Goal: Task Accomplishment & Management: Manage account settings

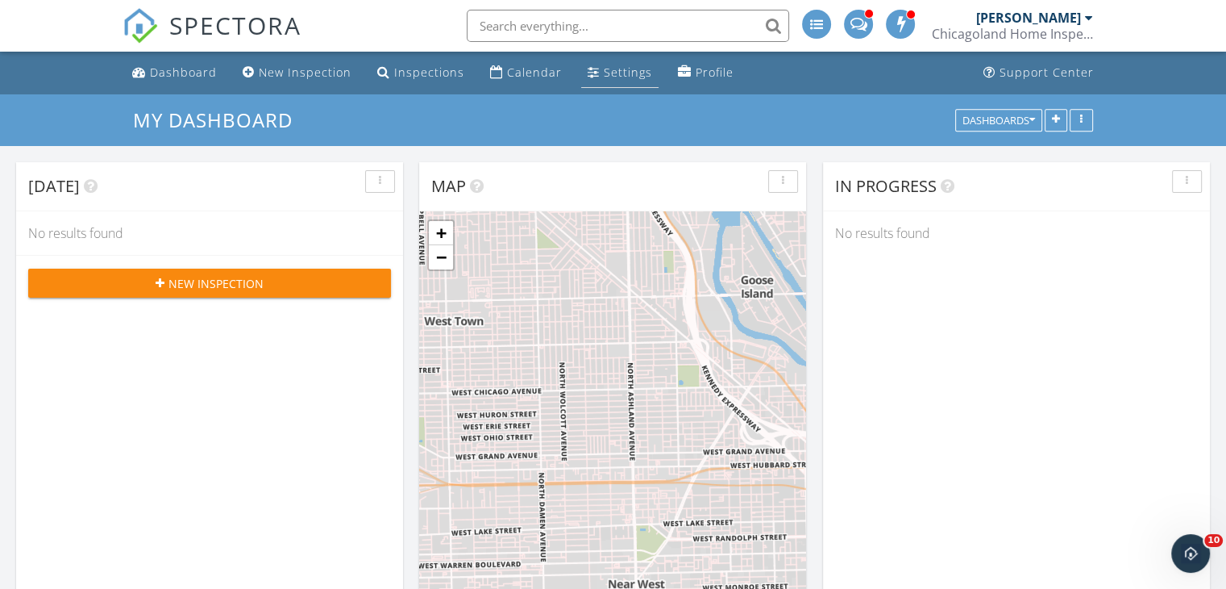
click at [629, 69] on div "Settings" at bounding box center [628, 71] width 48 height 15
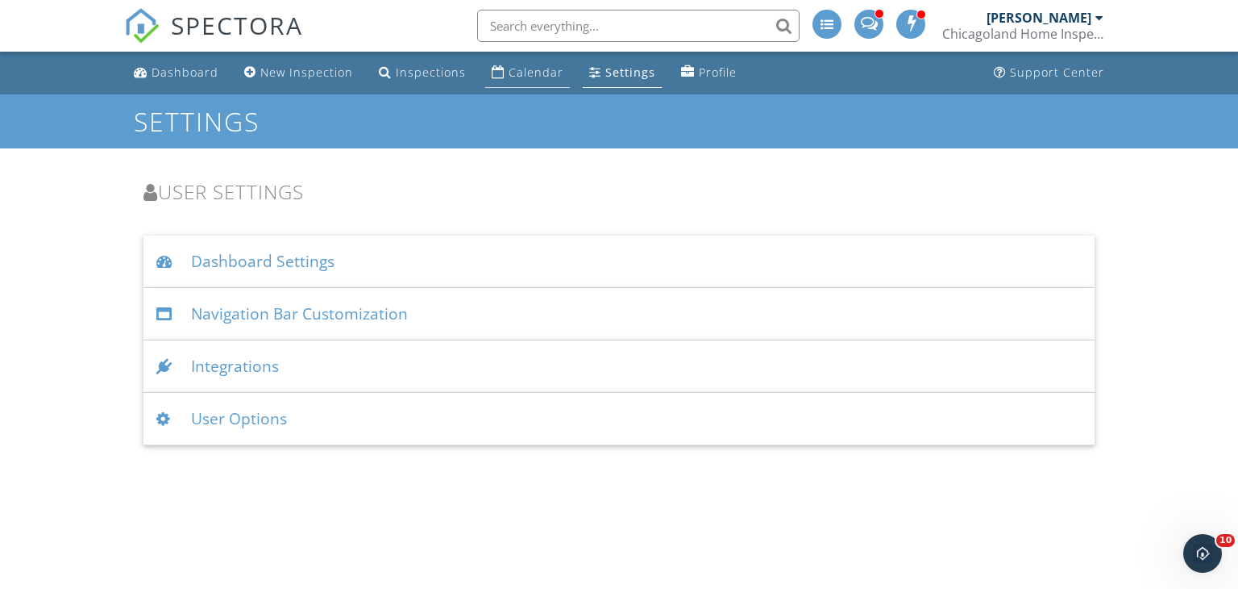
click at [492, 73] on div "Calendar" at bounding box center [498, 71] width 13 height 13
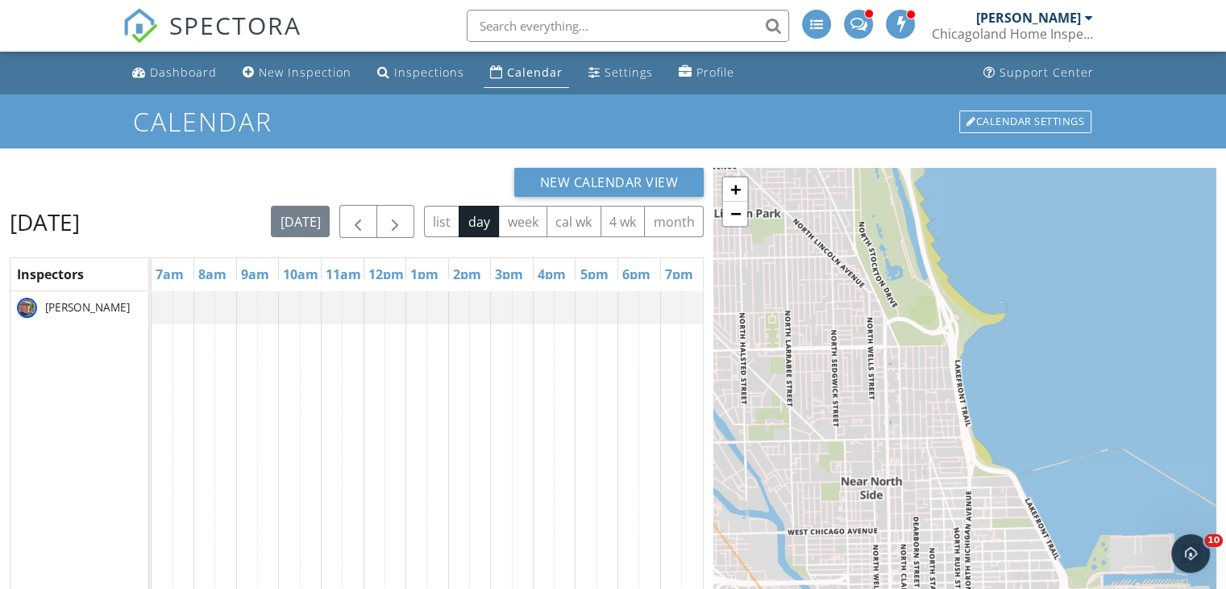
click at [1091, 339] on div "+ − Leaflet | © MapTiler © OpenStreetMap contributors" at bounding box center [964, 481] width 503 height 626
click at [195, 76] on div "Dashboard" at bounding box center [183, 71] width 67 height 15
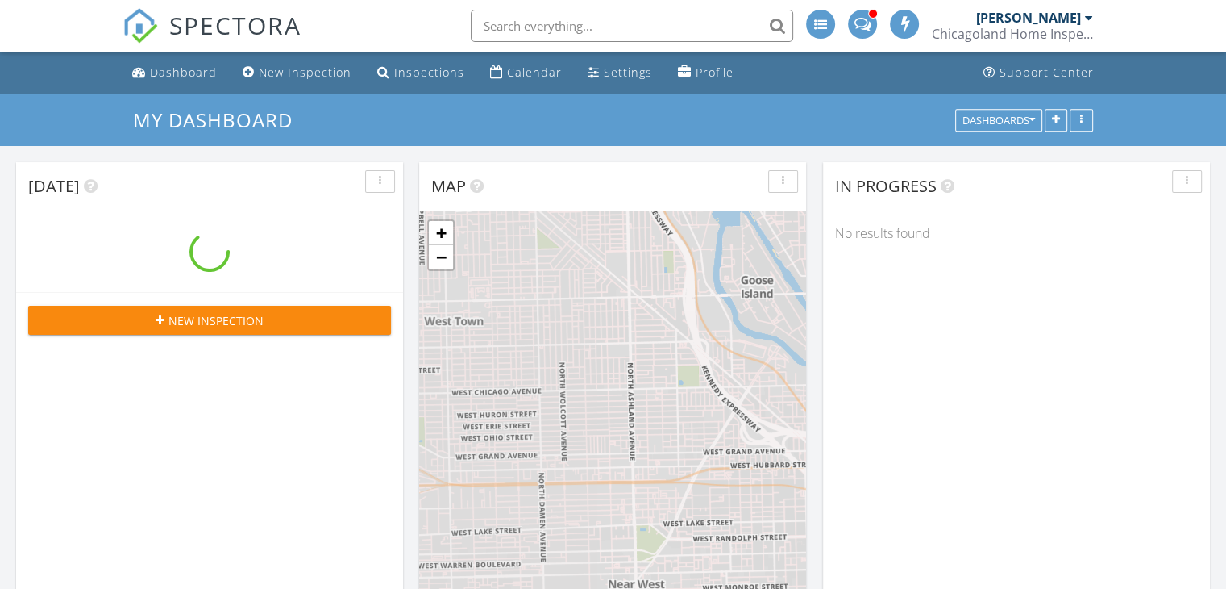
scroll to position [1492, 1251]
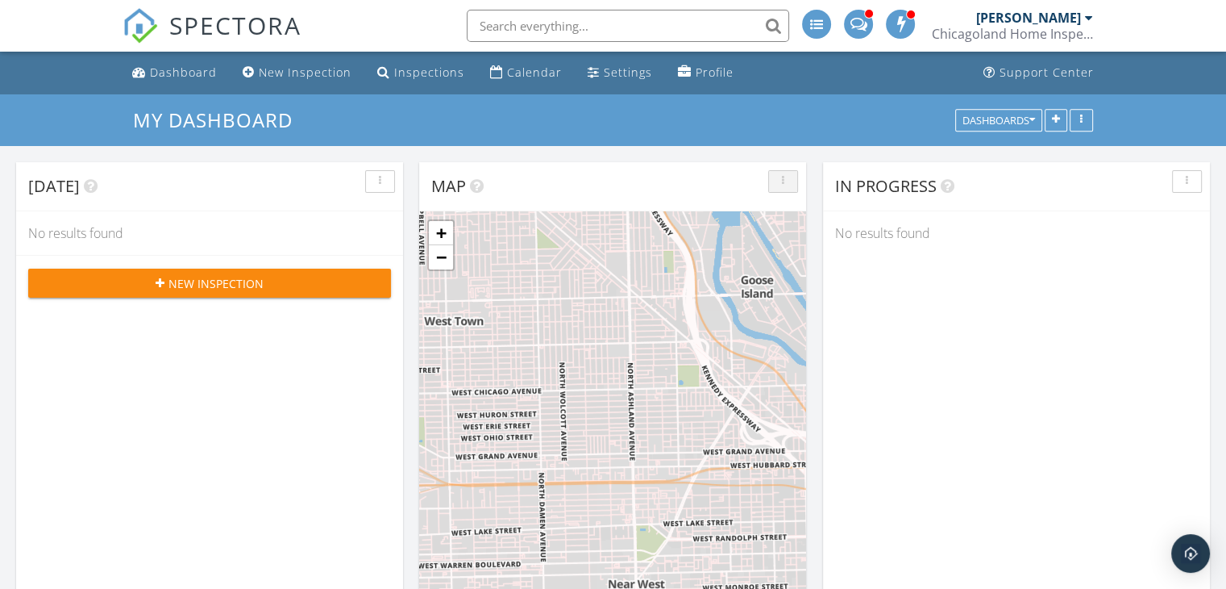
click at [788, 185] on button "button" at bounding box center [783, 181] width 30 height 23
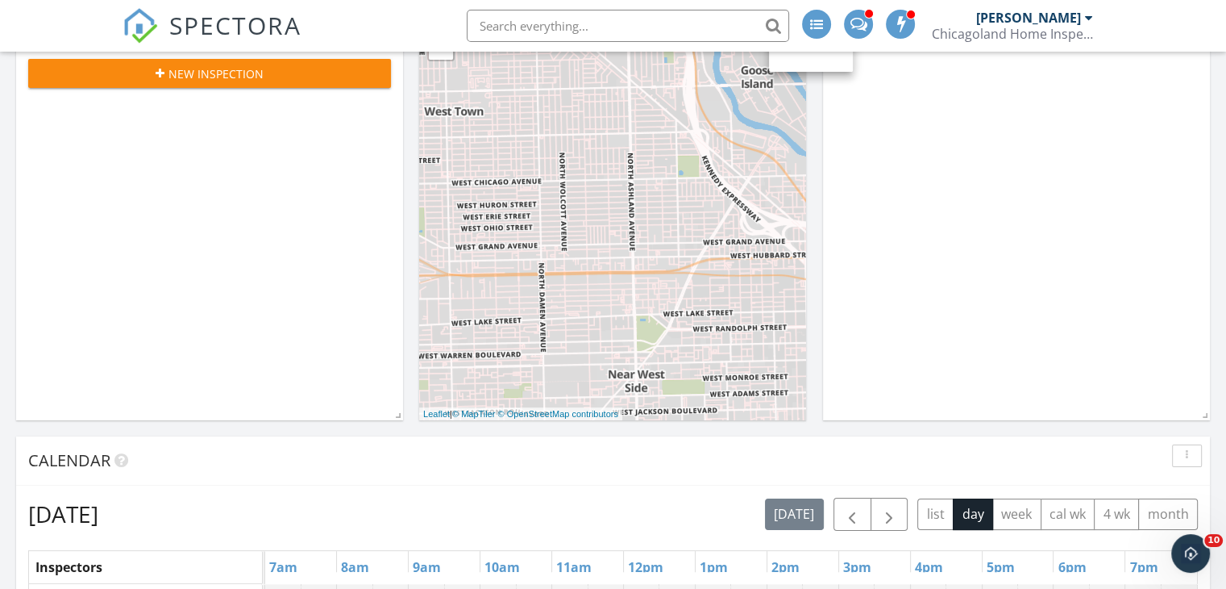
scroll to position [0, 0]
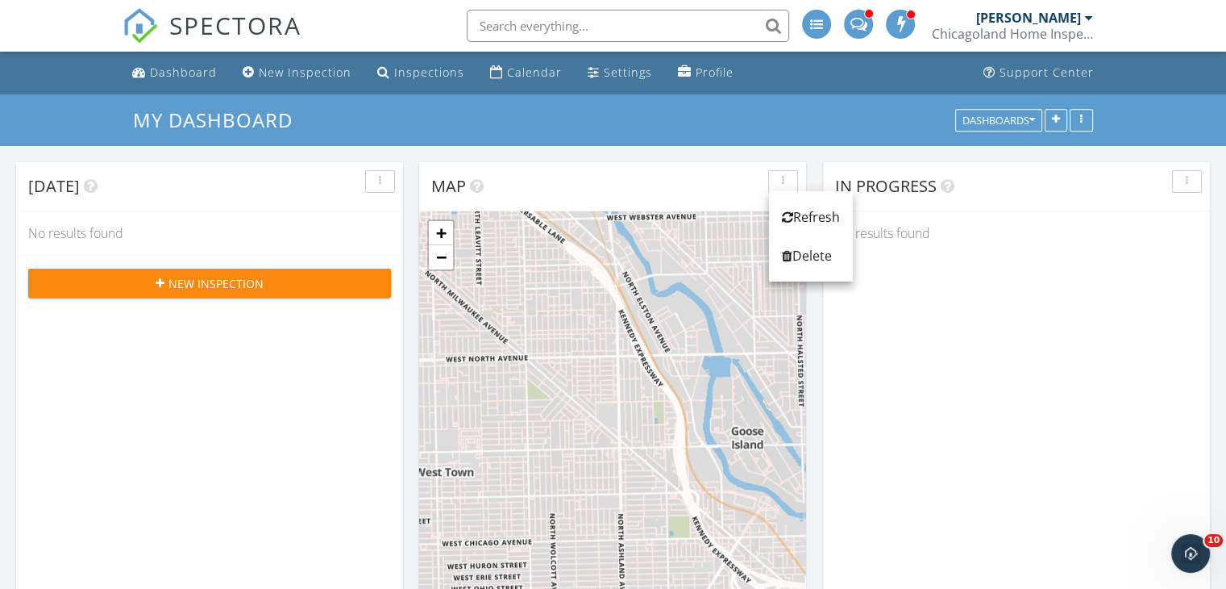
drag, startPoint x: 691, startPoint y: 266, endPoint x: 676, endPoint y: 418, distance: 152.3
click at [676, 418] on div "+ − Leaflet | © MapTiler © OpenStreetMap contributors" at bounding box center [612, 420] width 387 height 418
click at [500, 67] on link "Calendar" at bounding box center [526, 73] width 85 height 30
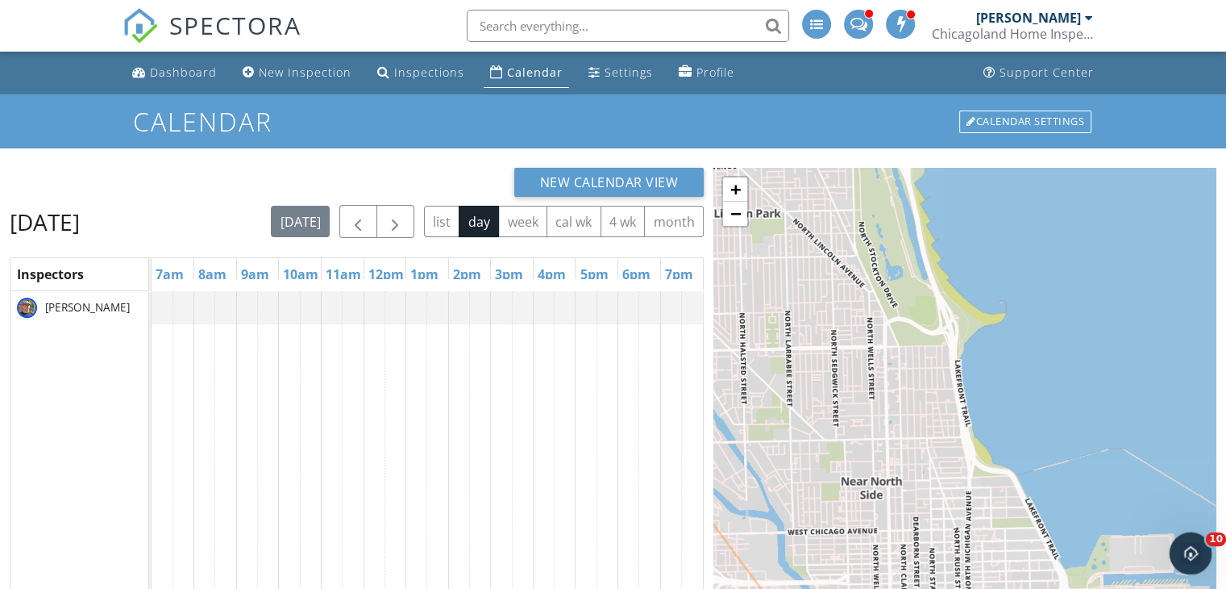
click at [1186, 561] on div "Open Intercom Messenger" at bounding box center [1188, 550] width 53 height 53
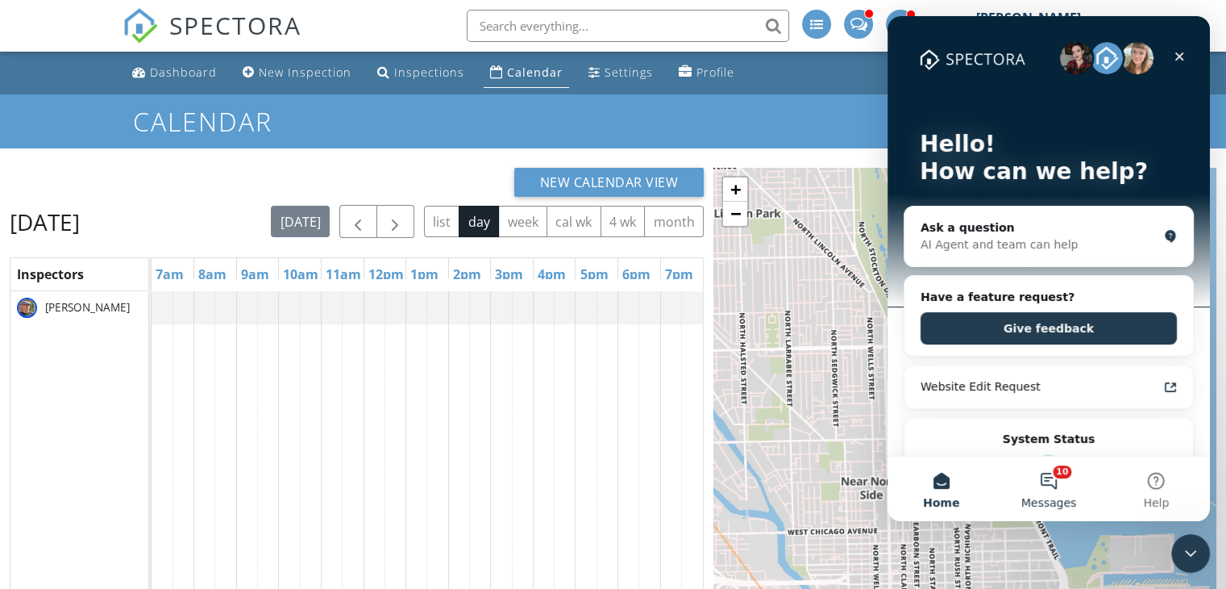
click at [1037, 468] on button "10 Messages" at bounding box center [1048, 488] width 107 height 64
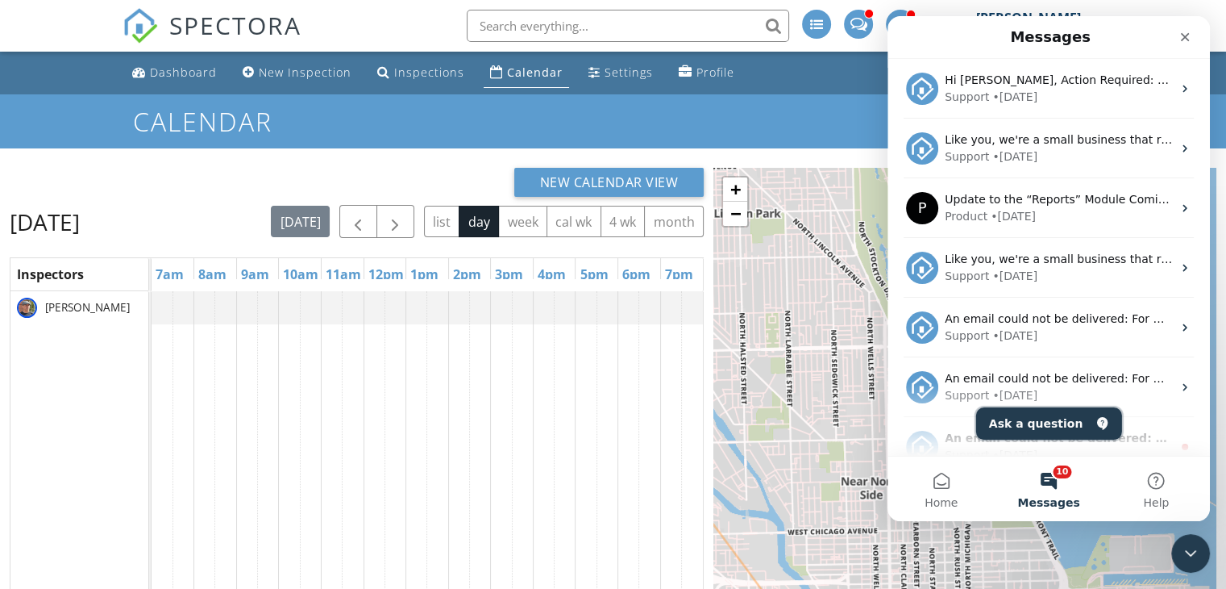
click at [1018, 417] on button "Ask a question" at bounding box center [1049, 423] width 146 height 32
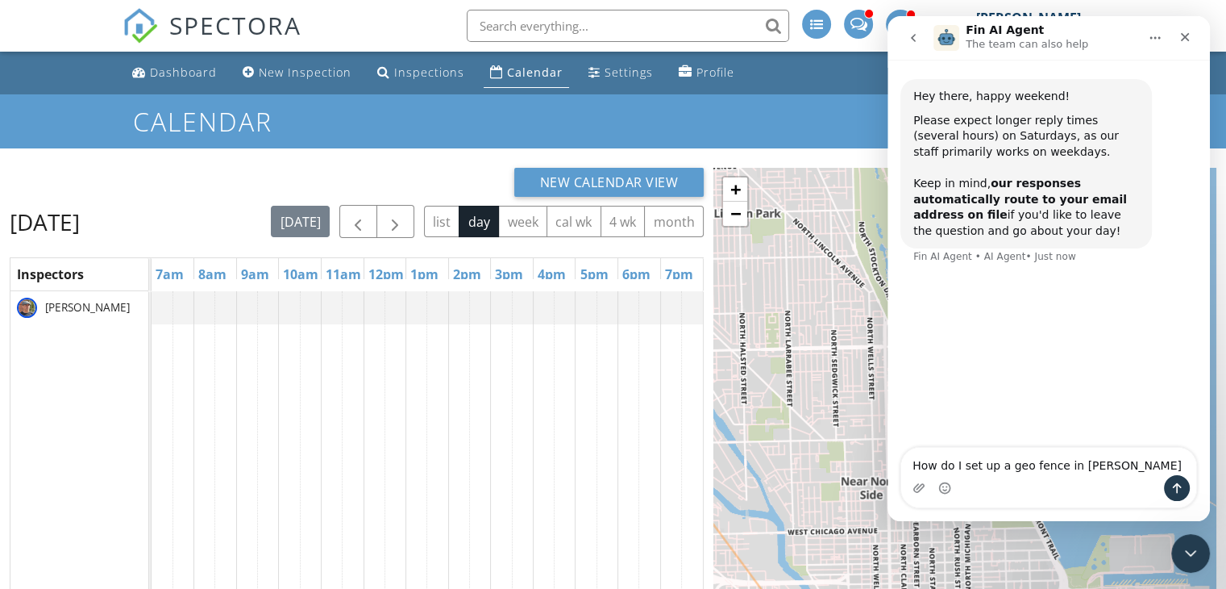
type textarea "How do I set up a geo fence in spectora"
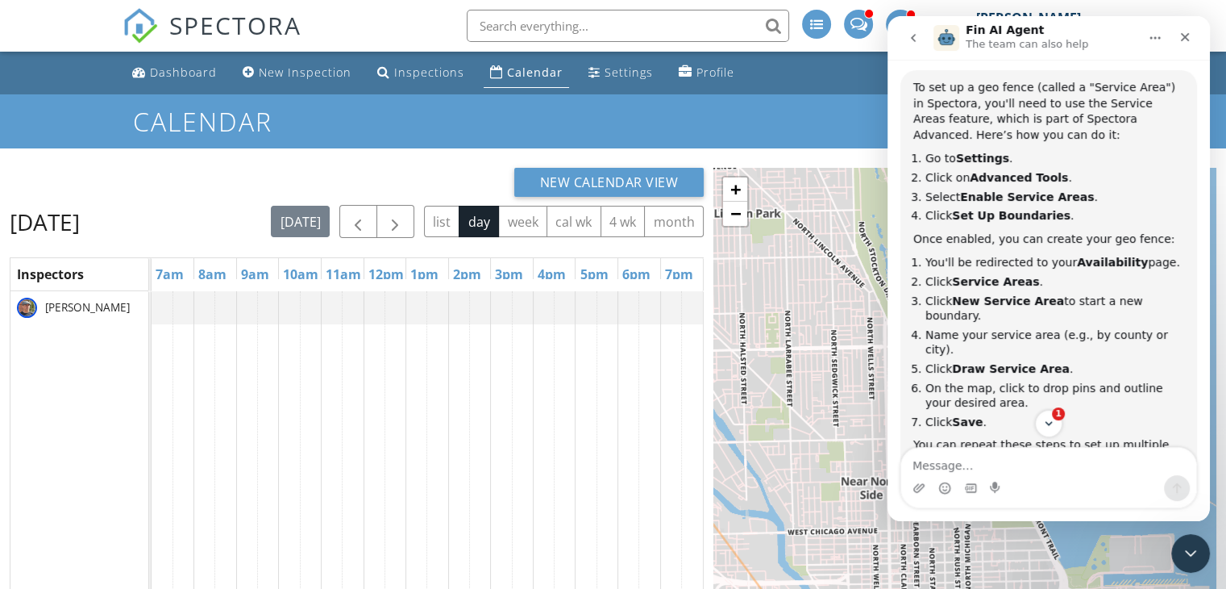
scroll to position [242, 0]
click at [624, 68] on div "Settings" at bounding box center [629, 71] width 48 height 15
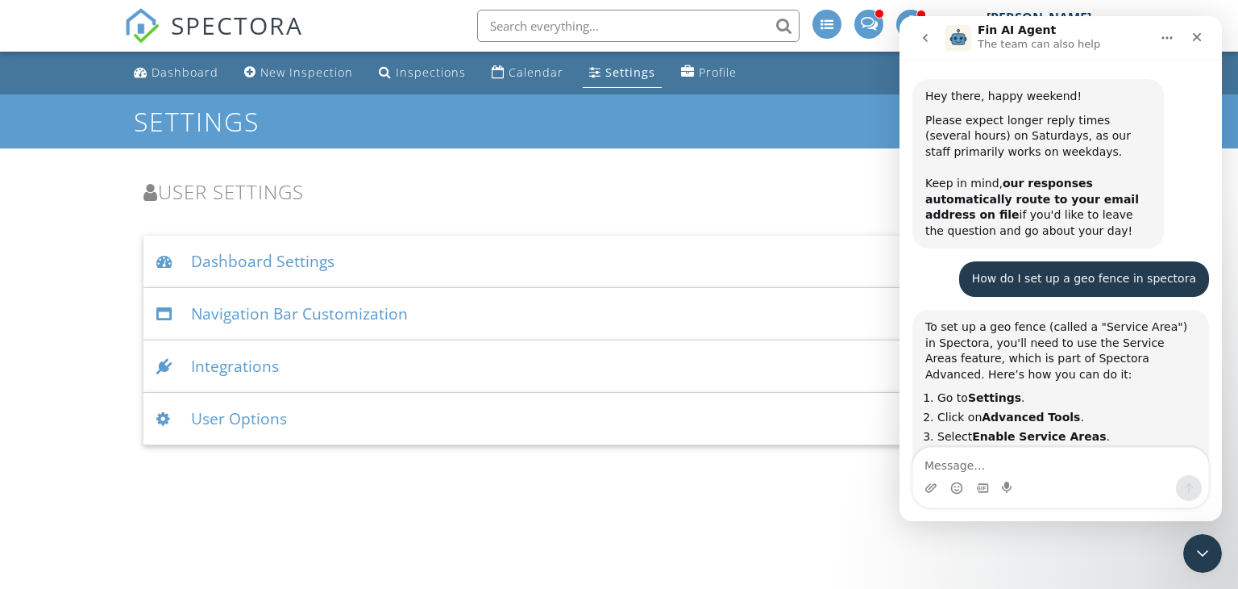
scroll to position [532, 0]
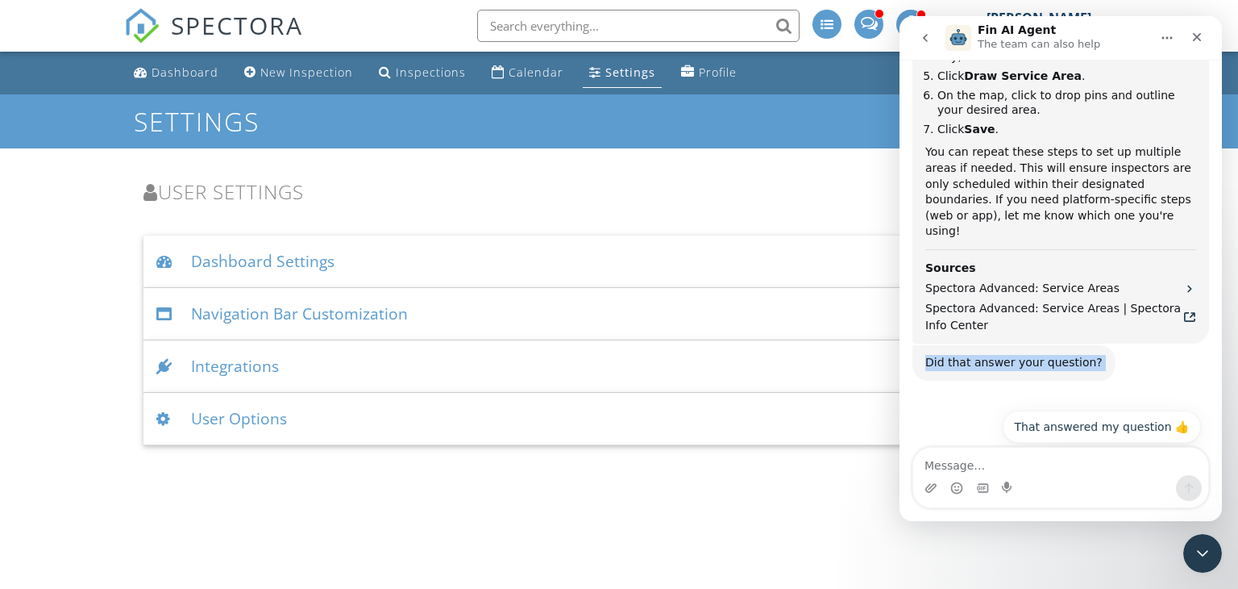
drag, startPoint x: 1212, startPoint y: 316, endPoint x: 1213, endPoint y: 259, distance: 57.2
click at [1213, 259] on div "Hey there, happy weekend! Please expect longer reply times (several hours) on S…" at bounding box center [1061, 261] width 322 height 403
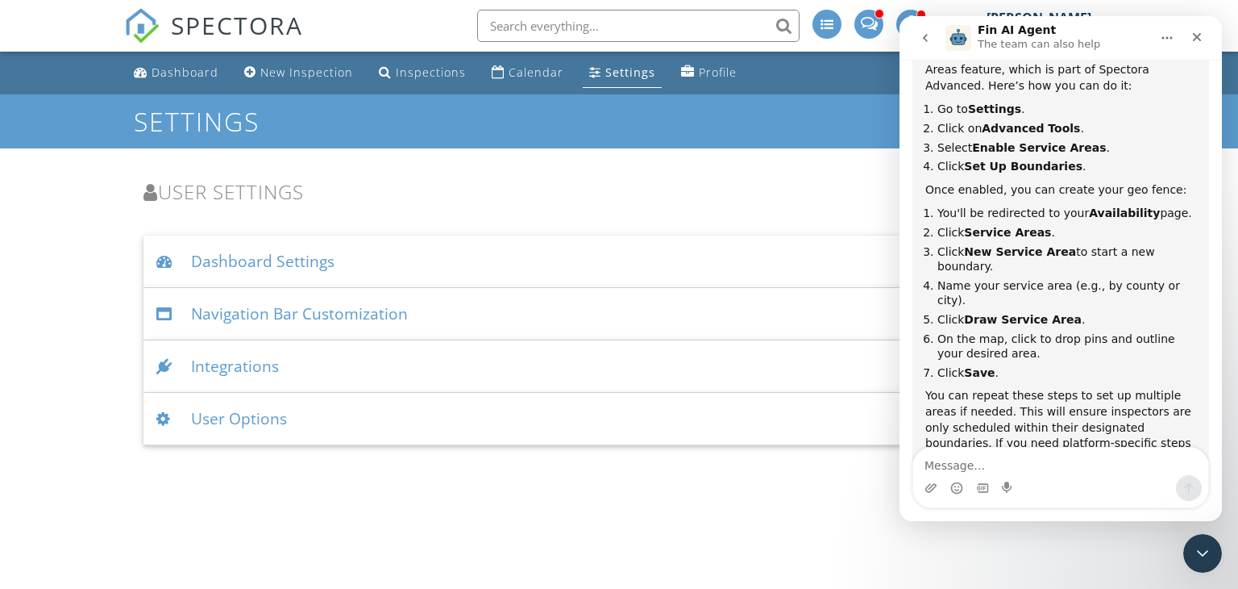
scroll to position [281, 0]
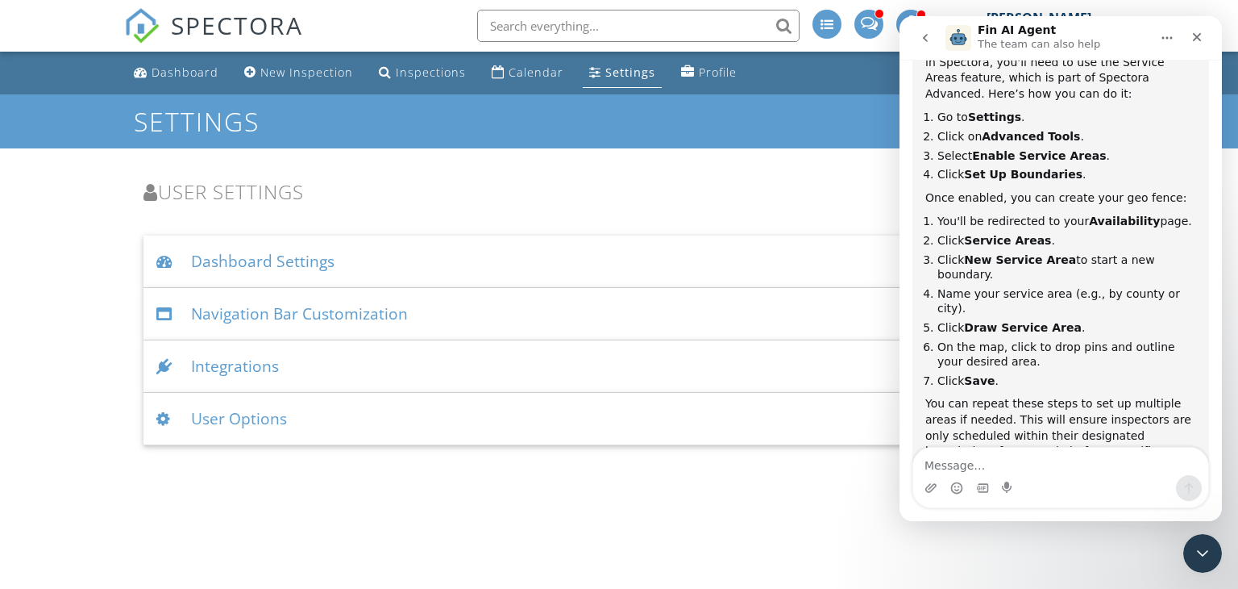
click at [629, 72] on div "Settings" at bounding box center [630, 71] width 50 height 15
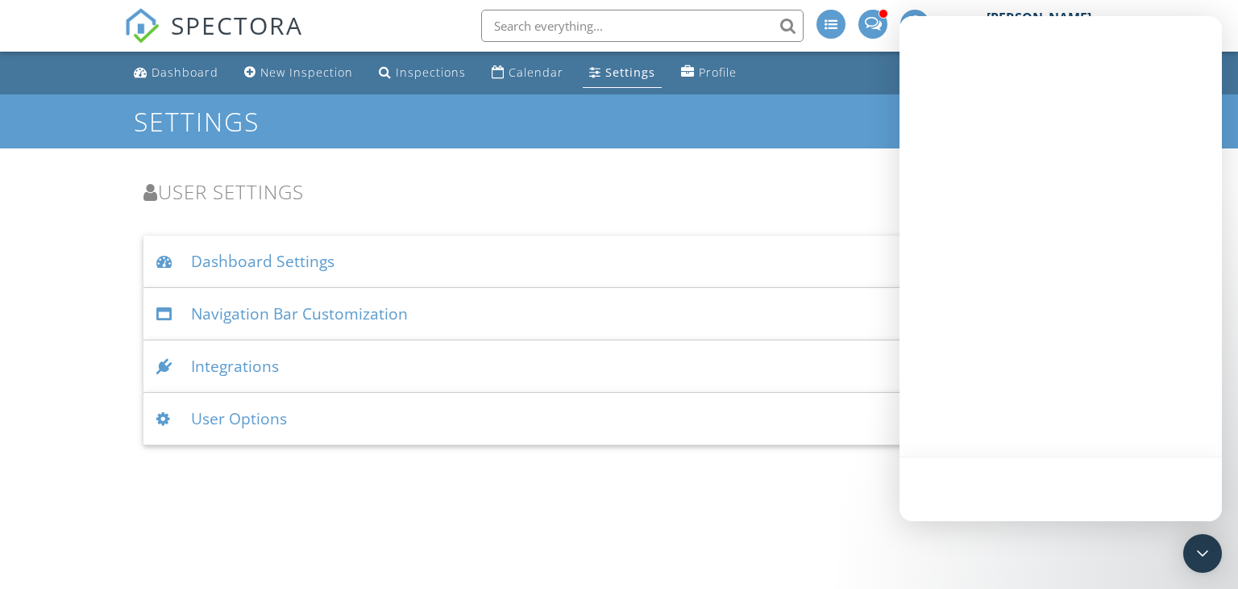
click at [316, 261] on div "Dashboard Settings" at bounding box center [619, 261] width 952 height 52
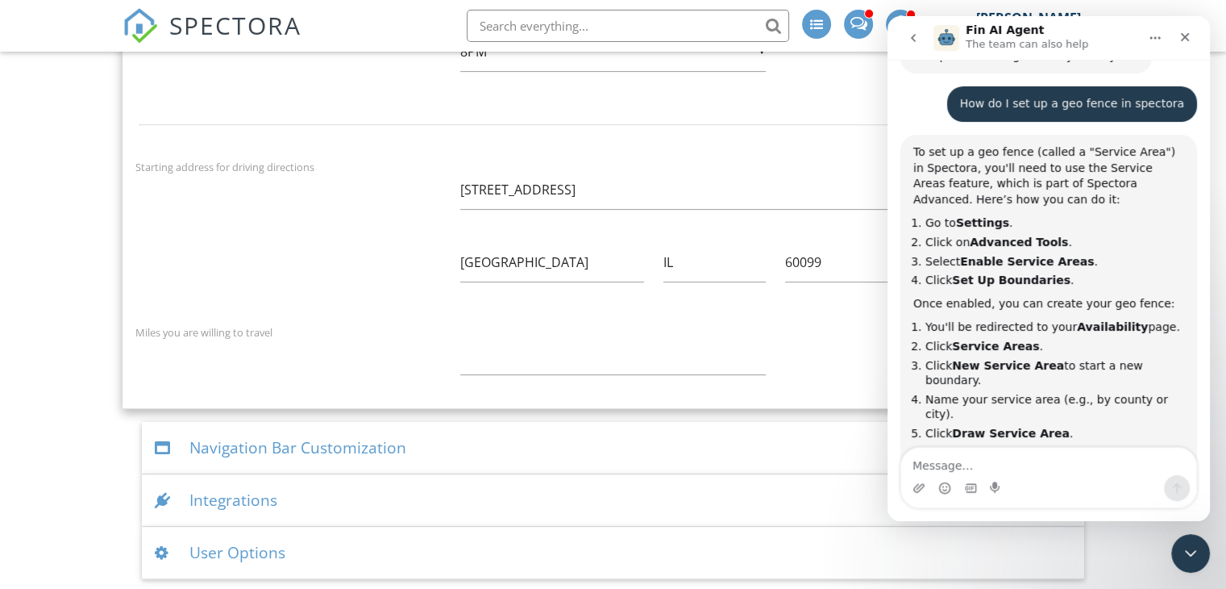
scroll to position [174, 0]
click at [1185, 40] on icon "Close" at bounding box center [1185, 37] width 13 height 13
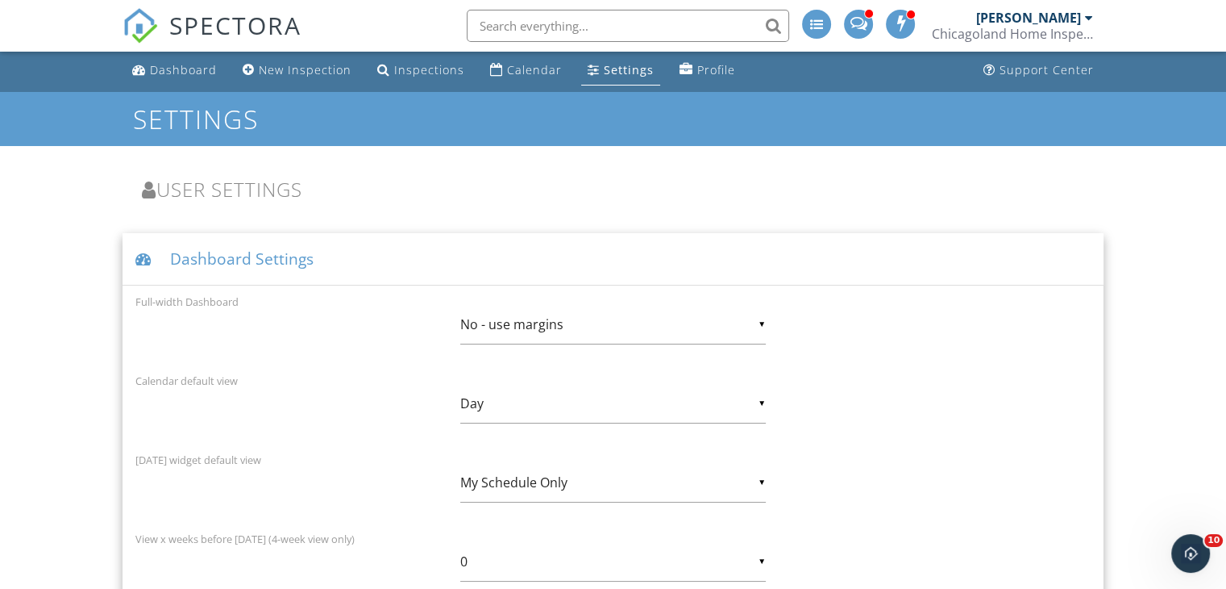
scroll to position [0, 0]
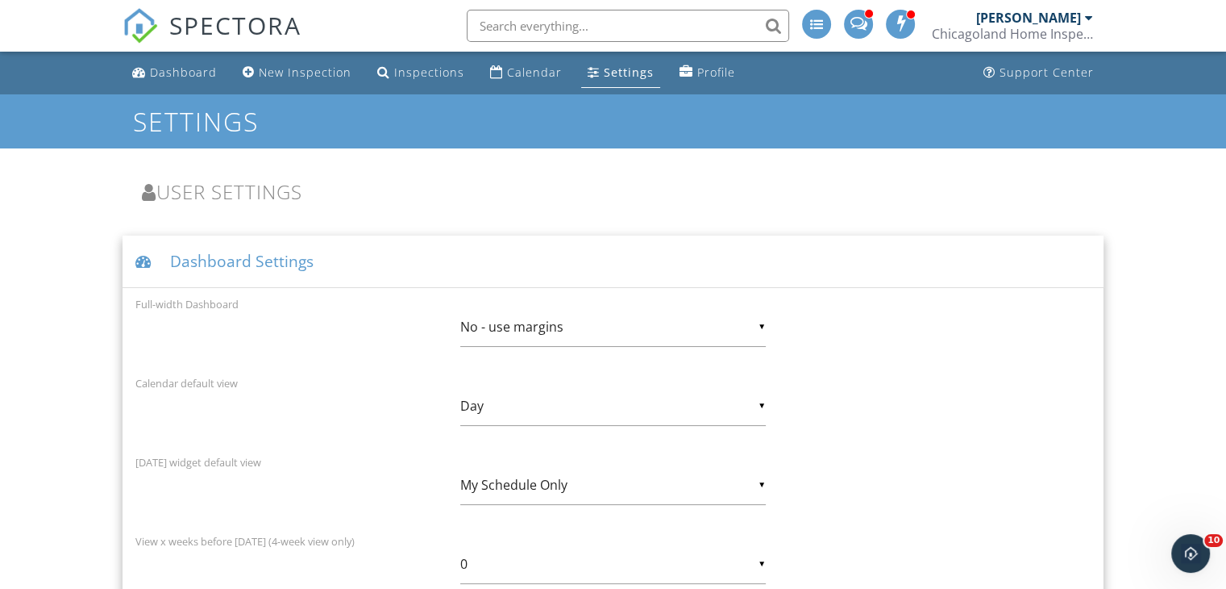
click at [516, 188] on h3 "User Settings" at bounding box center [613, 192] width 942 height 22
click at [290, 197] on h3 "User Settings" at bounding box center [613, 192] width 942 height 22
click at [488, 189] on h3 "User Settings" at bounding box center [613, 192] width 942 height 22
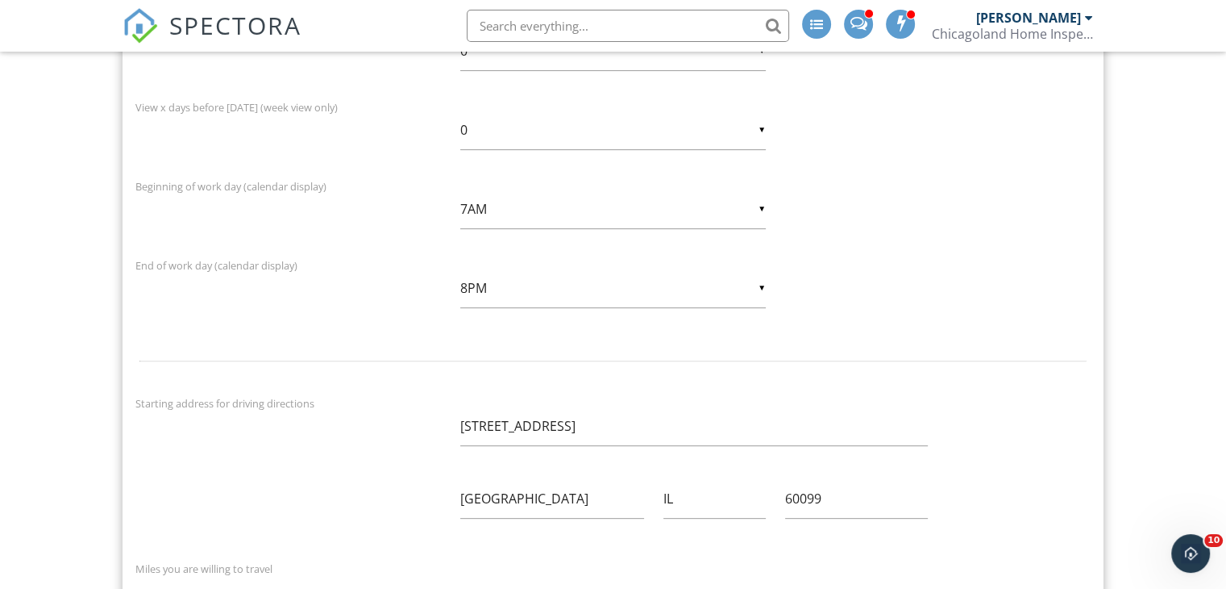
scroll to position [645, 0]
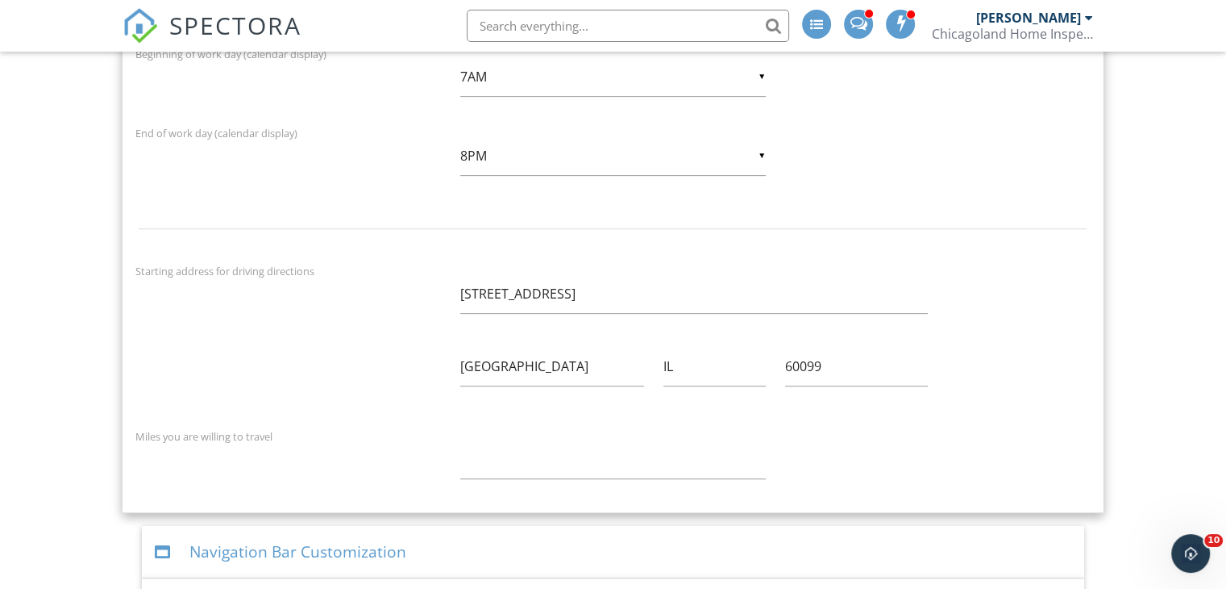
click at [212, 434] on label "Miles you are willing to travel" at bounding box center [203, 436] width 137 height 15
click at [518, 467] on input "number" at bounding box center [613, 459] width 306 height 40
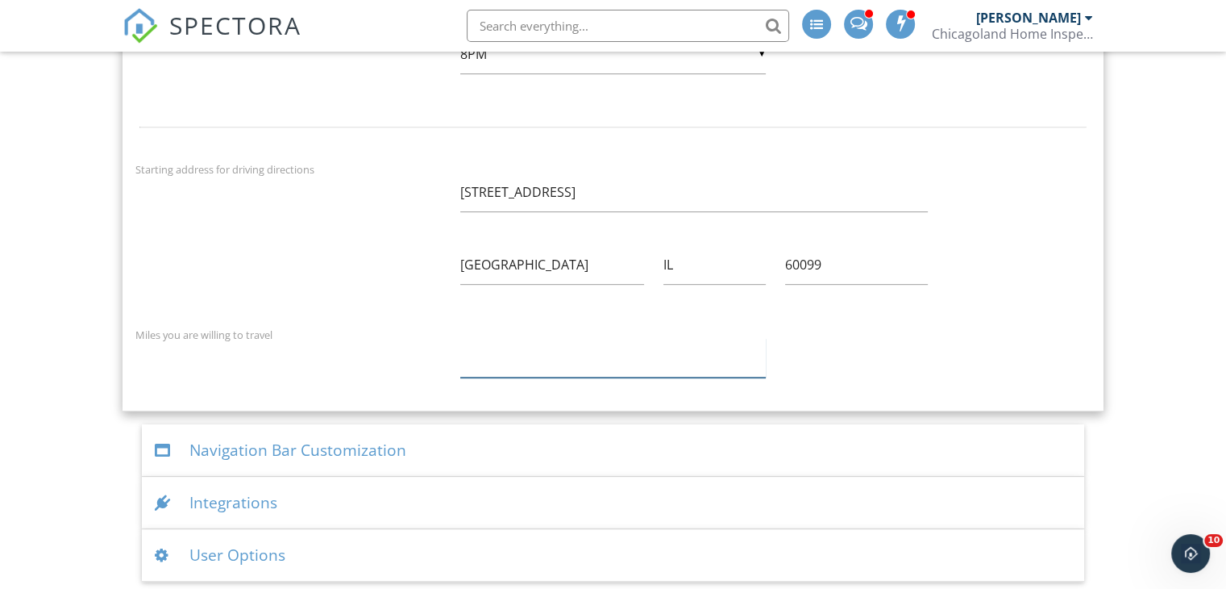
scroll to position [749, 0]
click at [907, 455] on div "Navigation Bar Customization" at bounding box center [613, 448] width 942 height 52
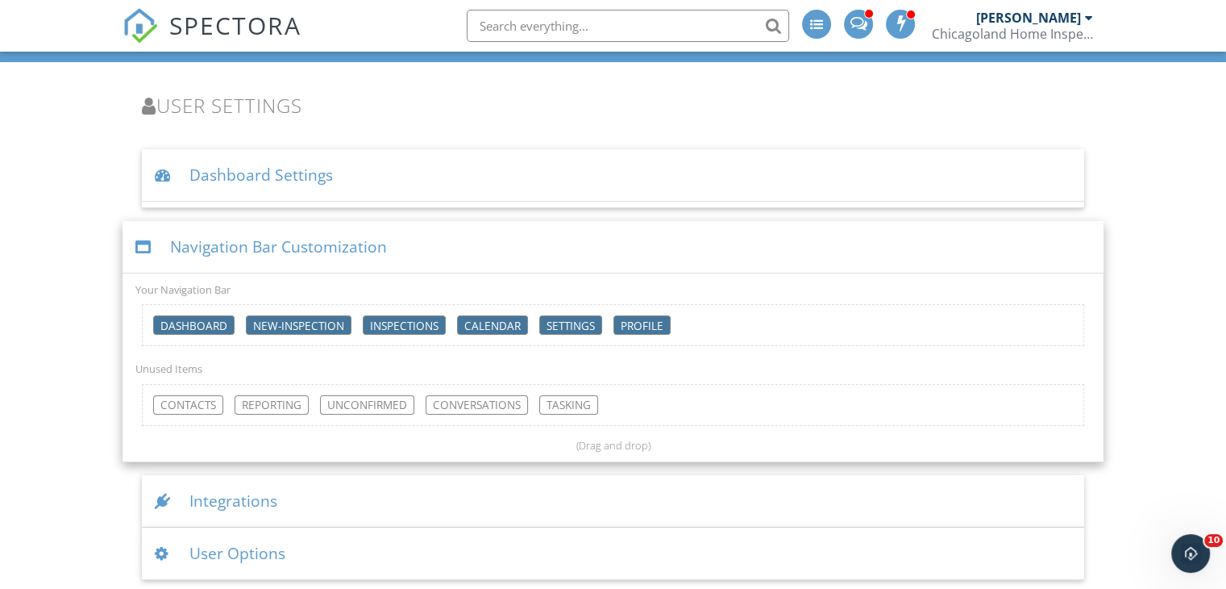
scroll to position [85, 0]
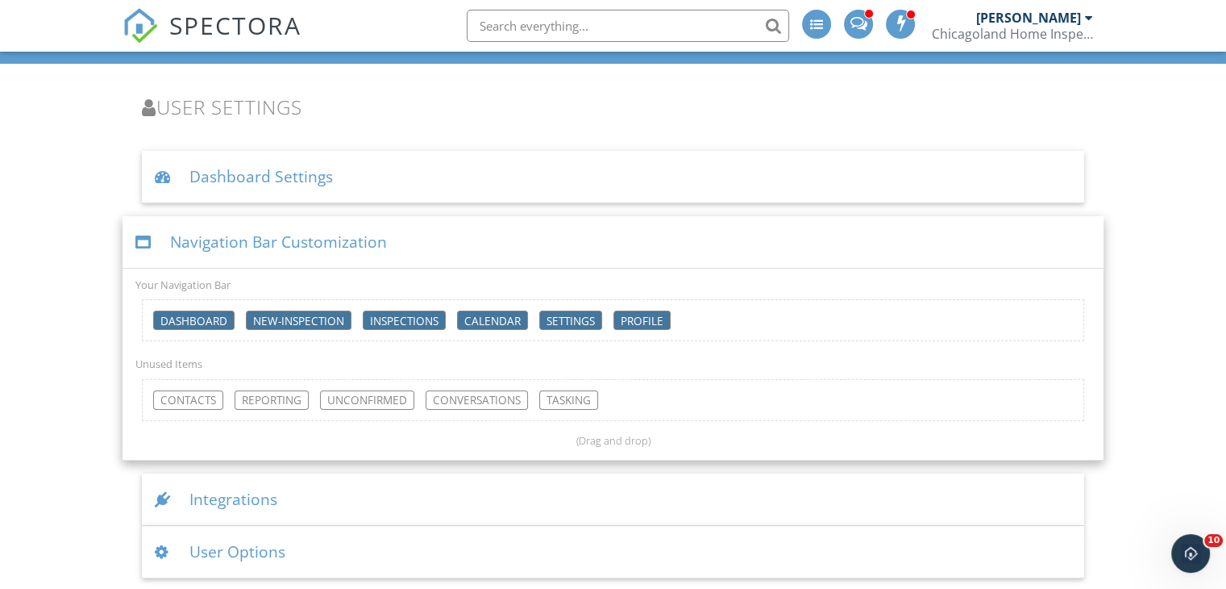
click at [686, 510] on div "Integrations" at bounding box center [613, 499] width 942 height 52
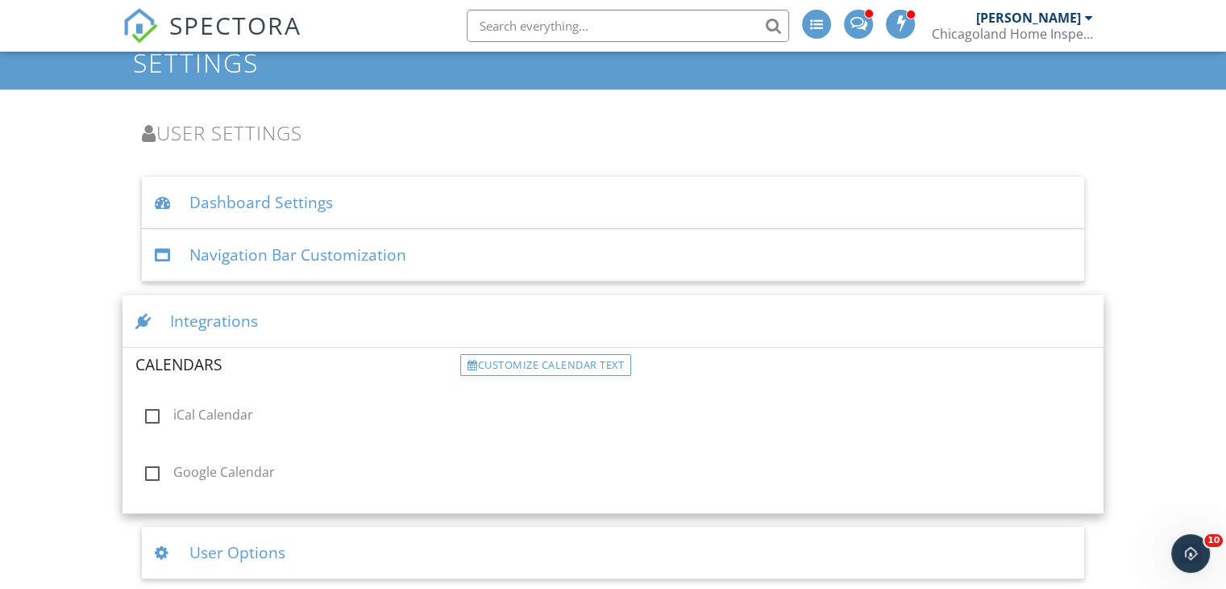
scroll to position [60, 0]
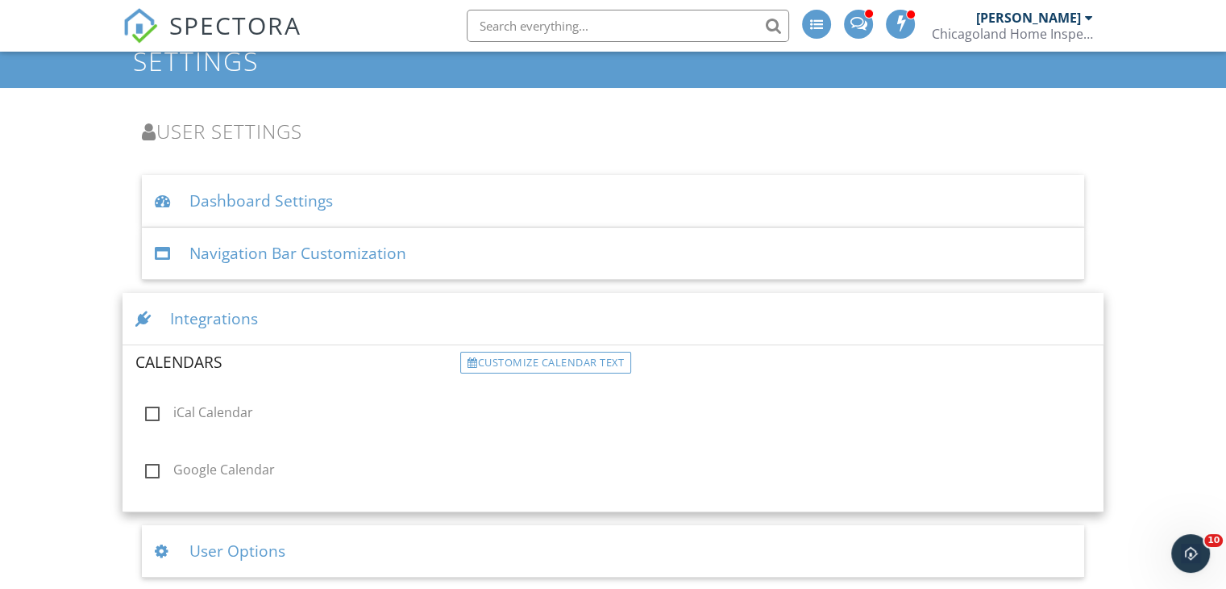
click at [672, 550] on div "User Options" at bounding box center [613, 551] width 942 height 52
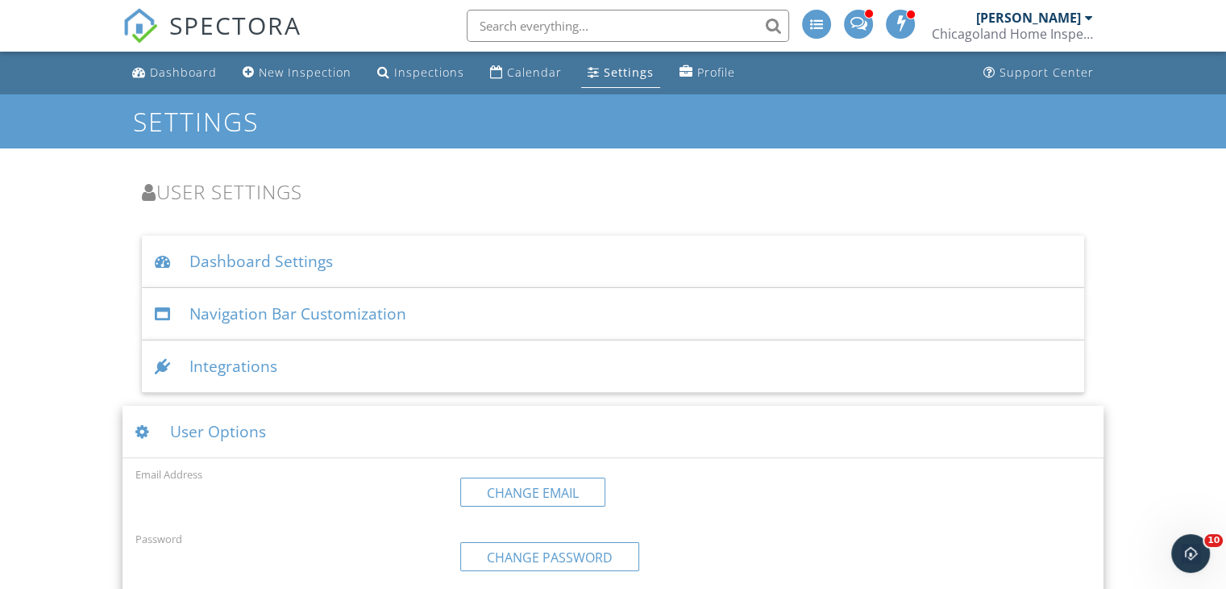
click at [616, 69] on div "Settings" at bounding box center [629, 71] width 50 height 15
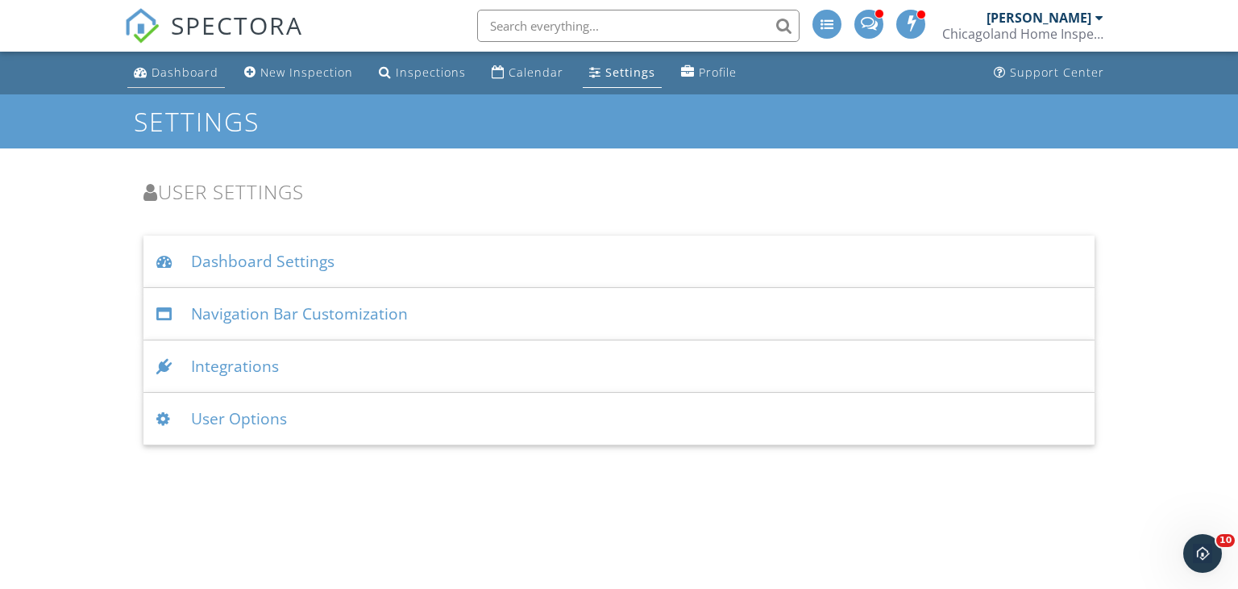
click at [203, 72] on div "Dashboard" at bounding box center [185, 71] width 67 height 15
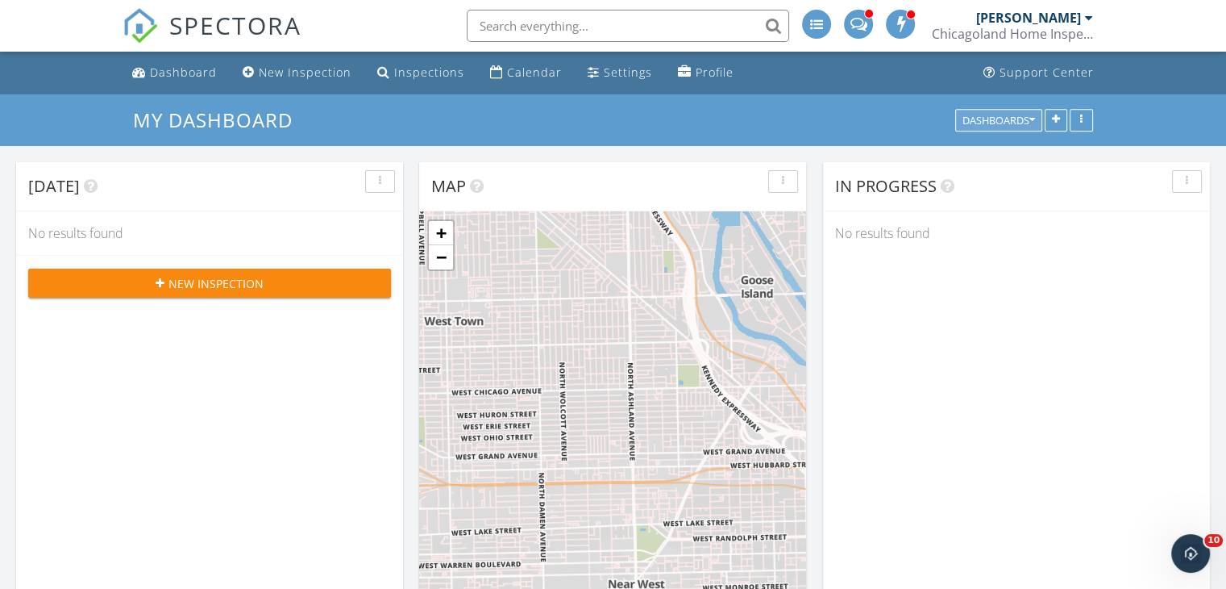
click at [1016, 115] on div "Dashboards" at bounding box center [999, 119] width 73 height 11
click at [604, 72] on div "Settings" at bounding box center [628, 71] width 48 height 15
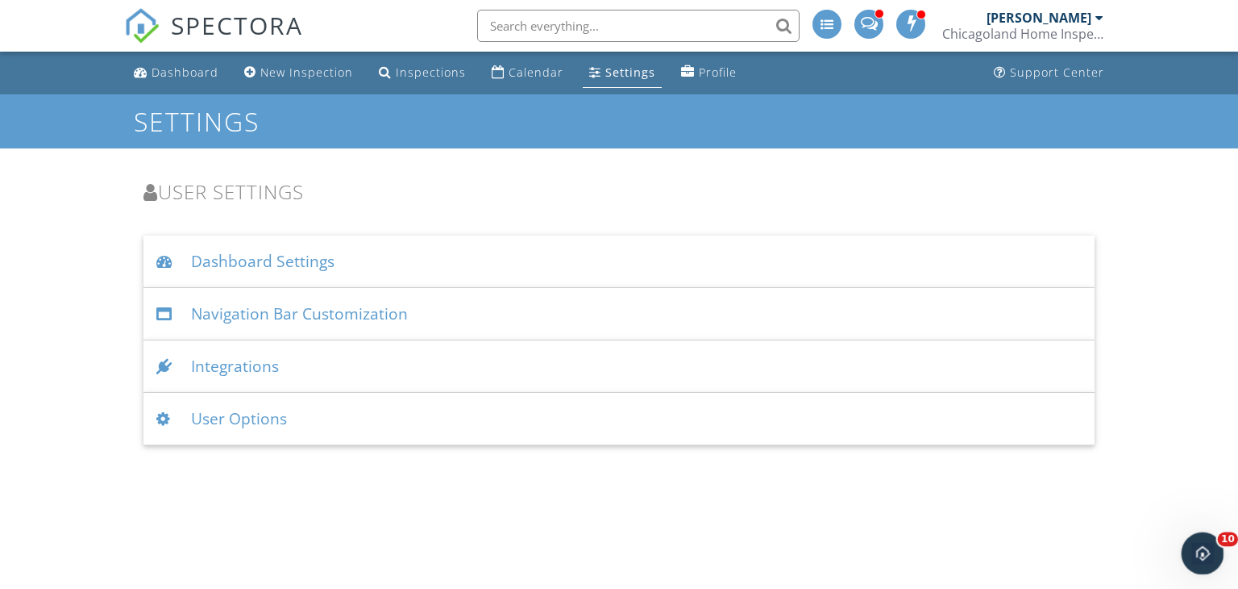
click at [1192, 540] on div "Open Intercom Messenger" at bounding box center [1200, 550] width 53 height 53
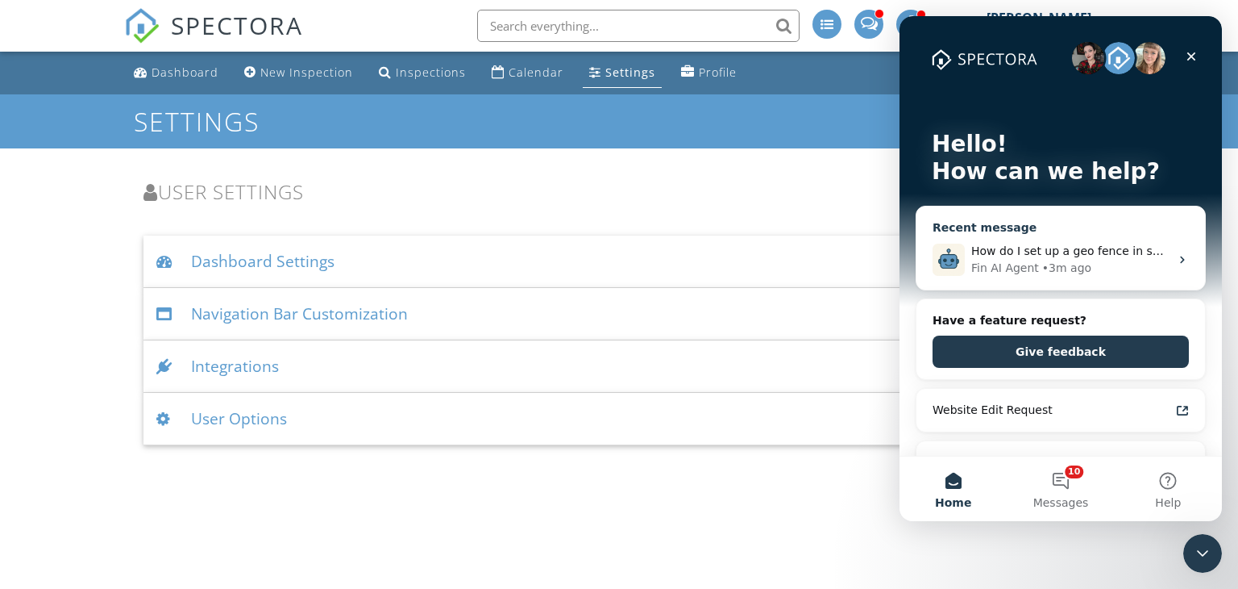
click at [1104, 270] on div "Fin AI Agent • 3m ago" at bounding box center [1070, 268] width 198 height 17
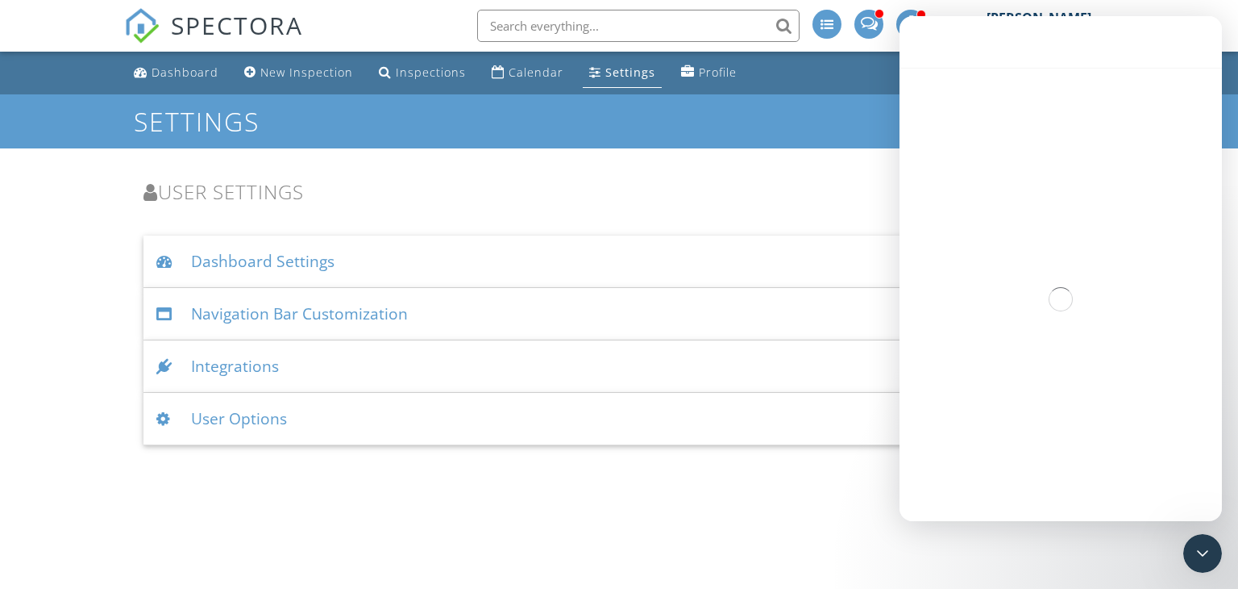
scroll to position [532, 0]
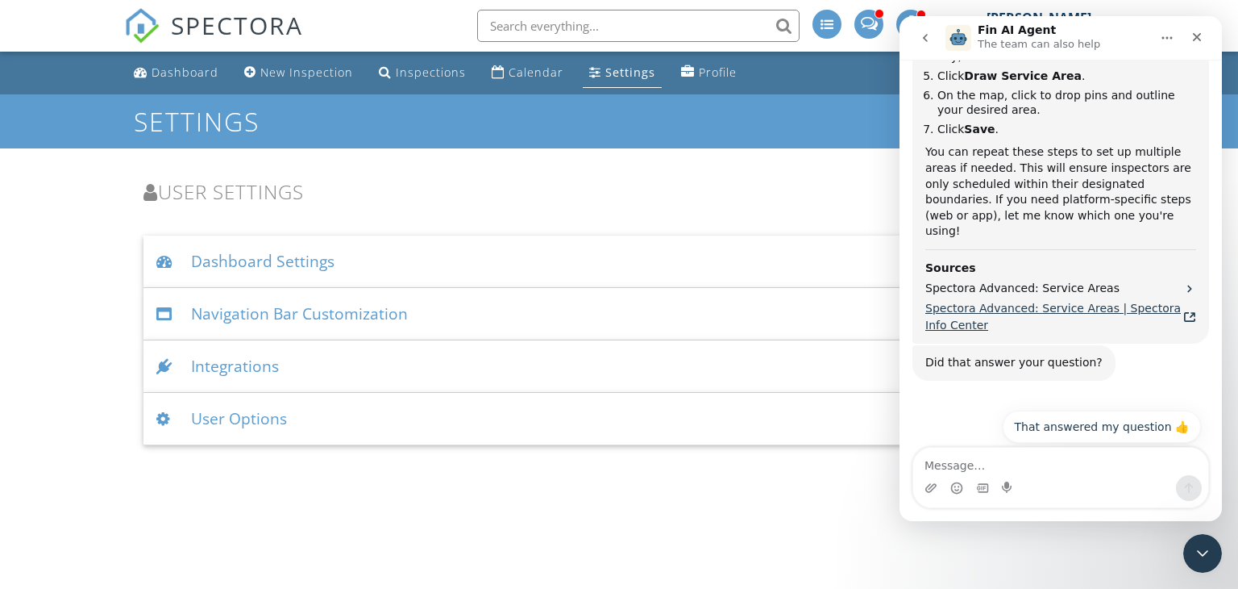
click at [1125, 300] on span "Spectora Advanced: Service Areas | Spectora Info Center" at bounding box center [1054, 317] width 258 height 34
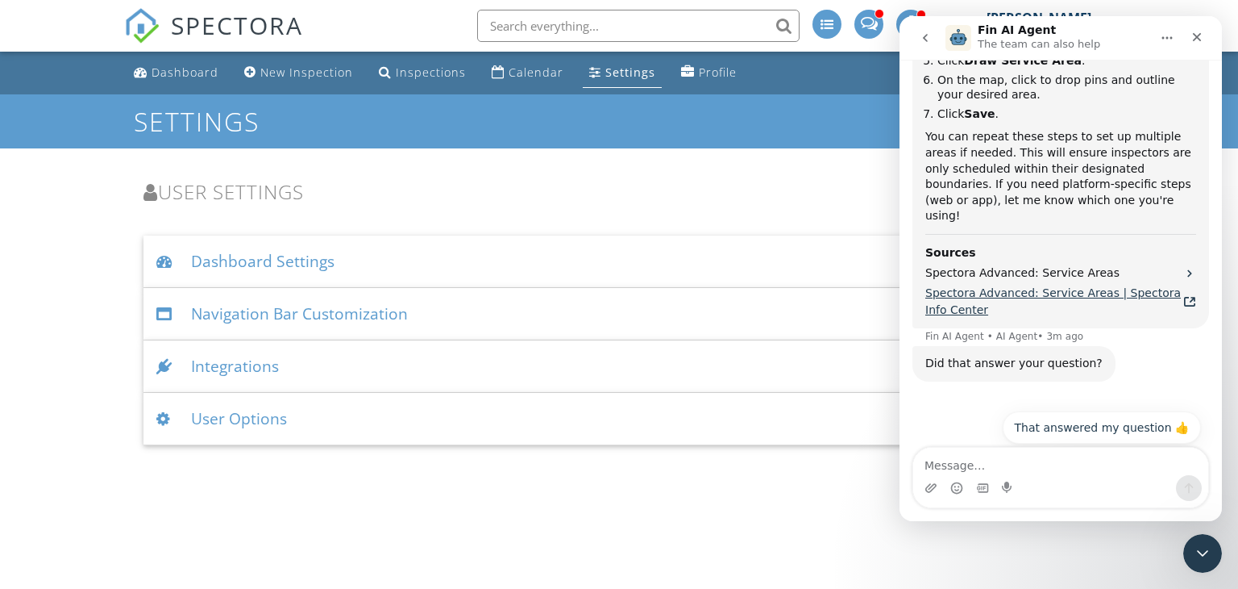
scroll to position [548, 0]
click at [605, 77] on div "Settings" at bounding box center [630, 71] width 50 height 15
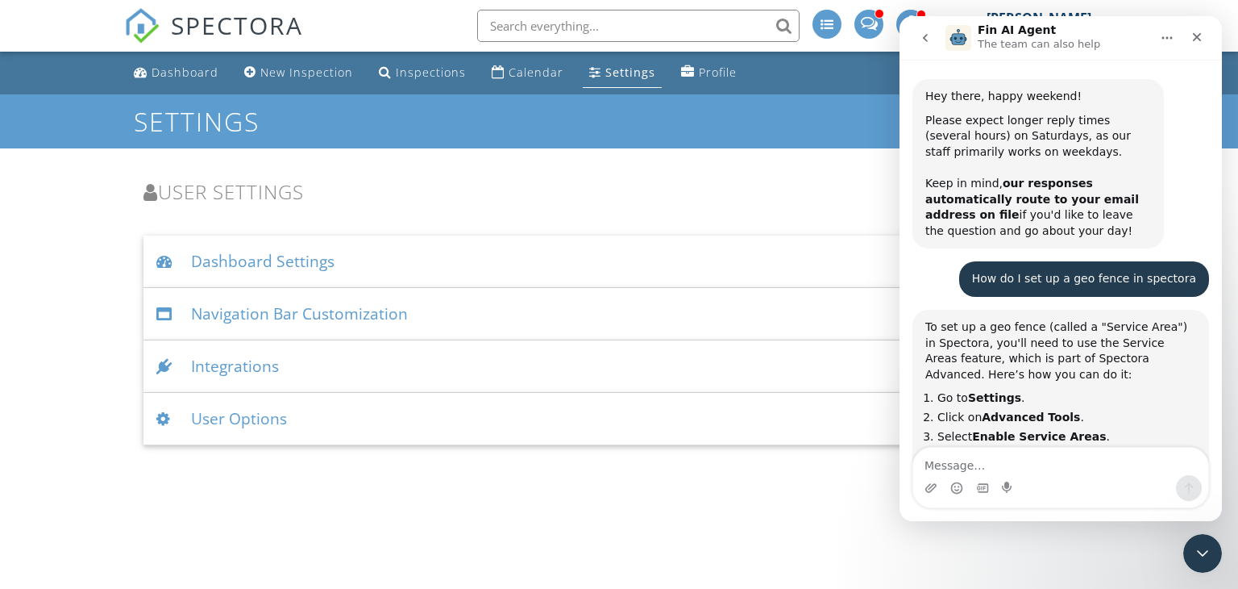
scroll to position [532, 0]
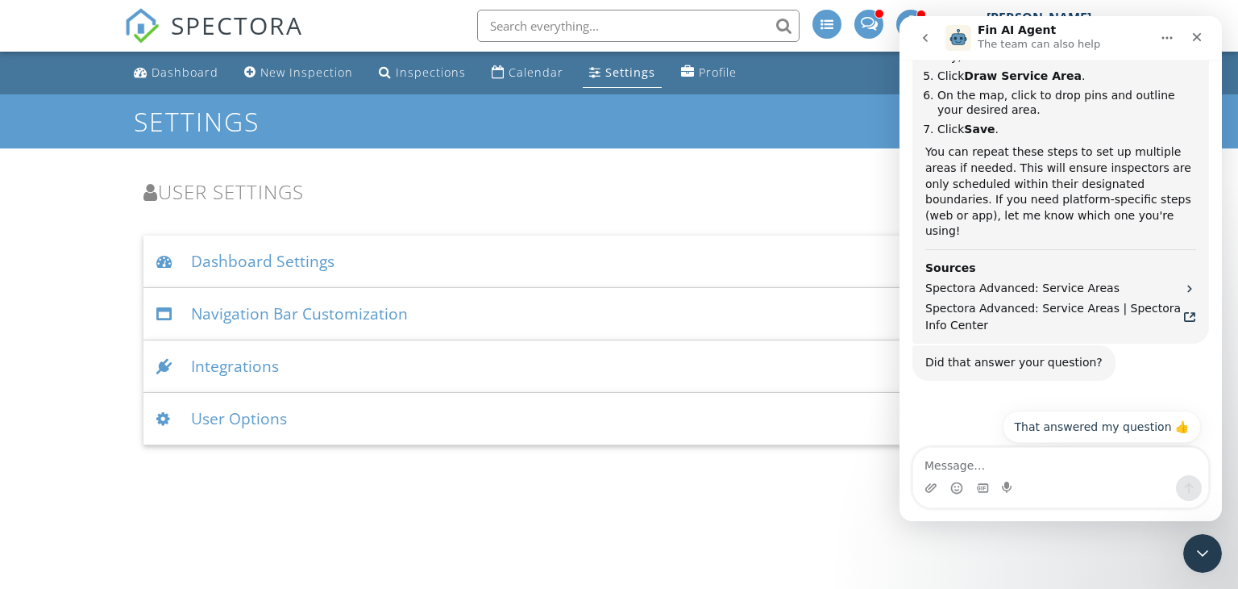
click at [830, 23] on span at bounding box center [827, 24] width 13 height 13
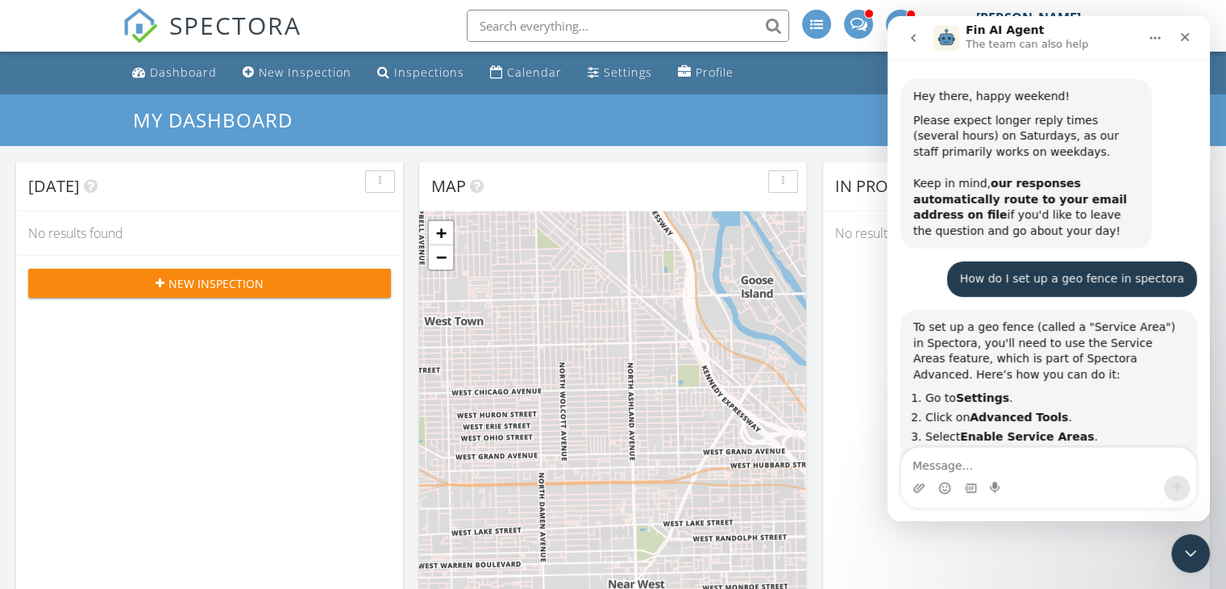
scroll to position [532, 0]
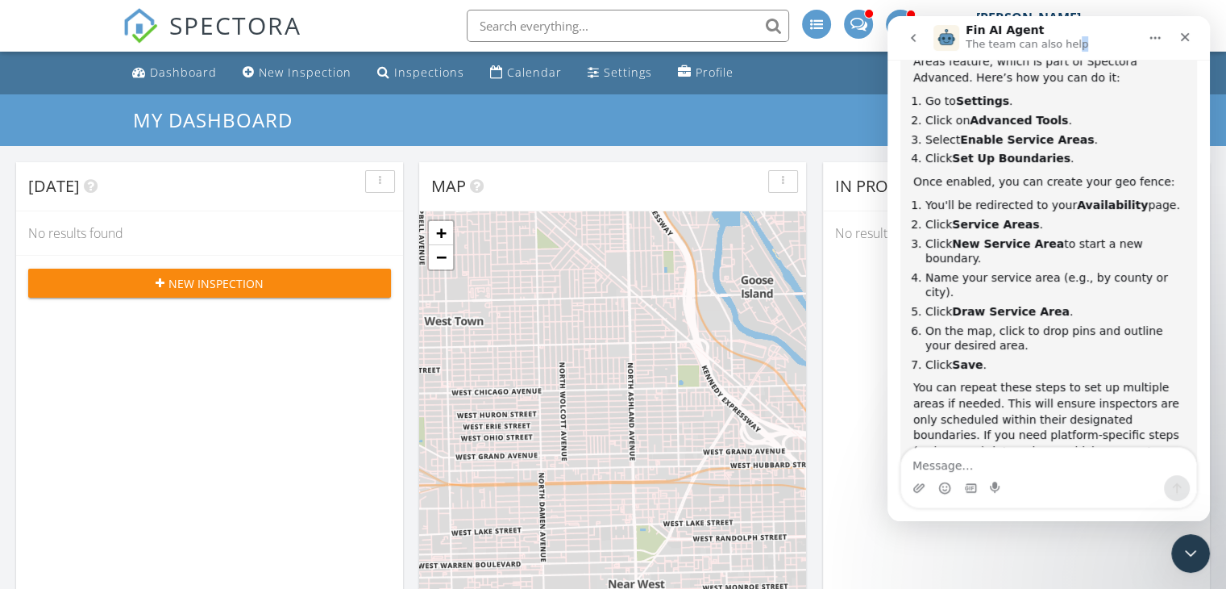
drag, startPoint x: 1083, startPoint y: 36, endPoint x: 1067, endPoint y: 42, distance: 17.8
click at [1067, 42] on div "Fin AI Agent The team can also help" at bounding box center [1036, 38] width 205 height 28
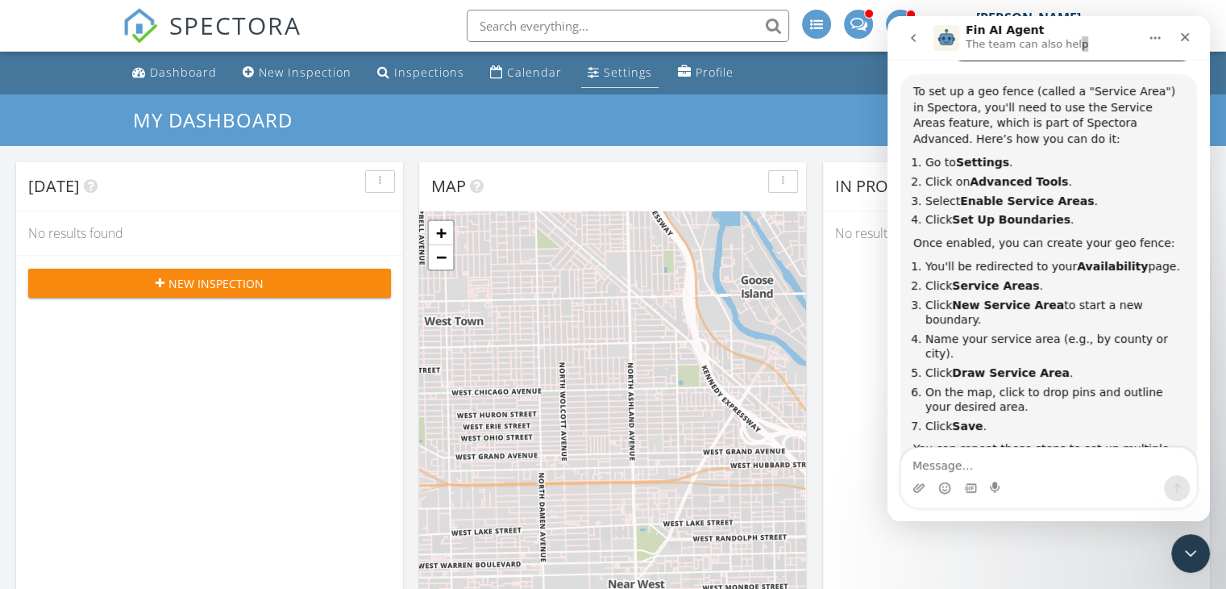
click at [606, 74] on div "Settings" at bounding box center [628, 71] width 48 height 15
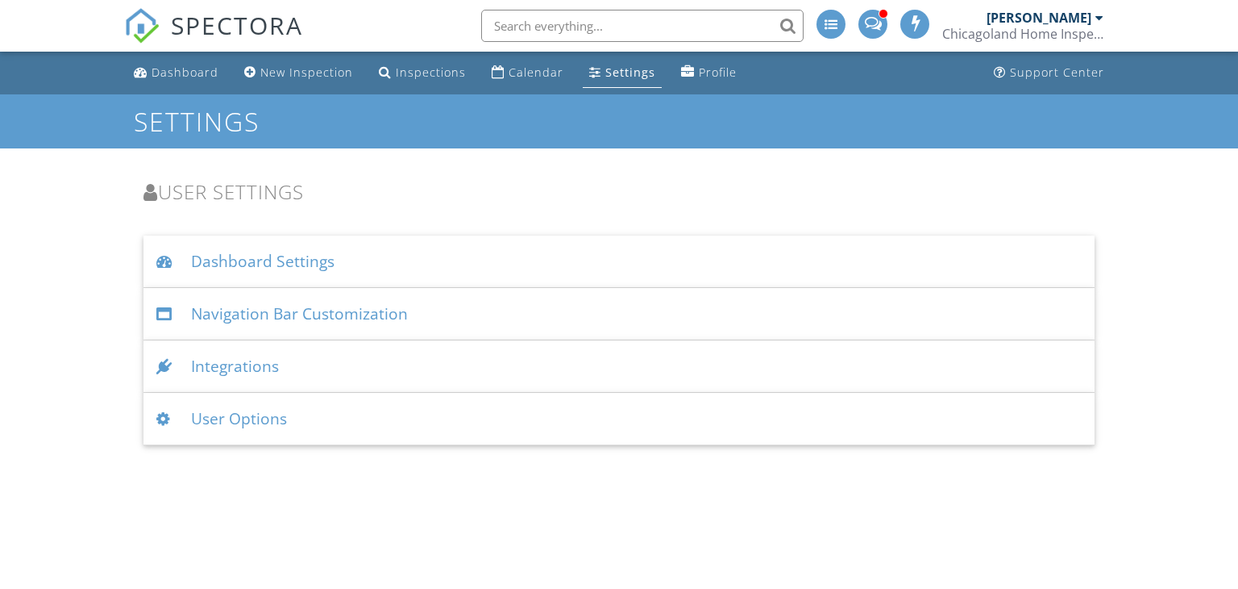
click at [312, 256] on div "Dashboard Settings" at bounding box center [619, 261] width 952 height 52
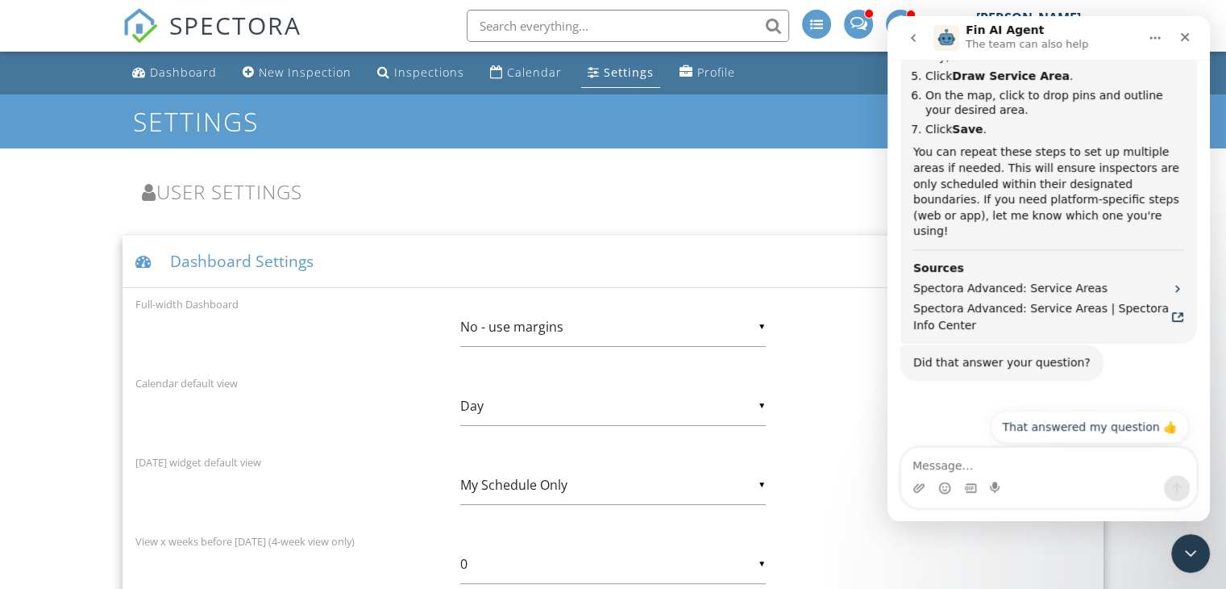
click at [212, 265] on div "Dashboard Settings" at bounding box center [613, 261] width 981 height 52
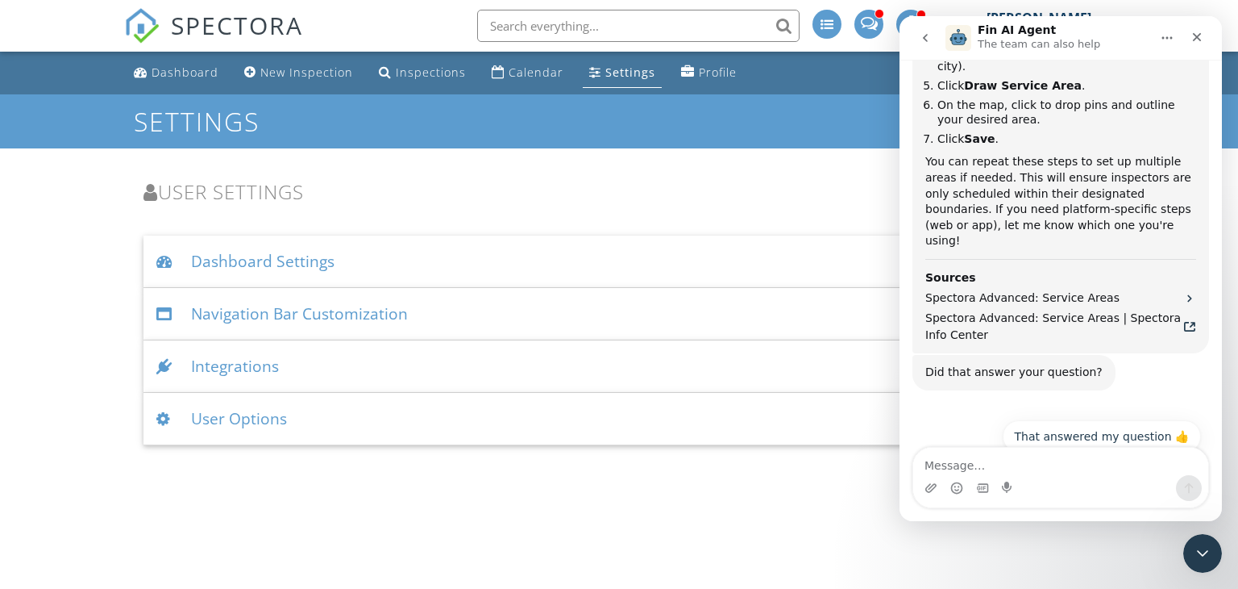
scroll to position [532, 0]
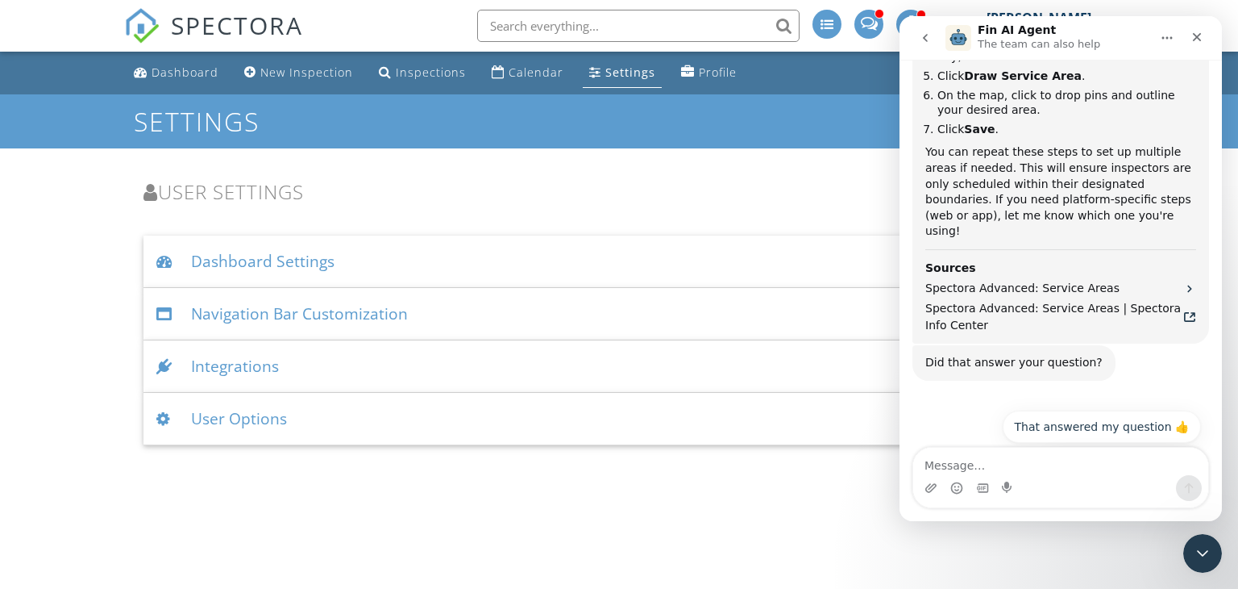
click at [832, 30] on span at bounding box center [827, 24] width 13 height 13
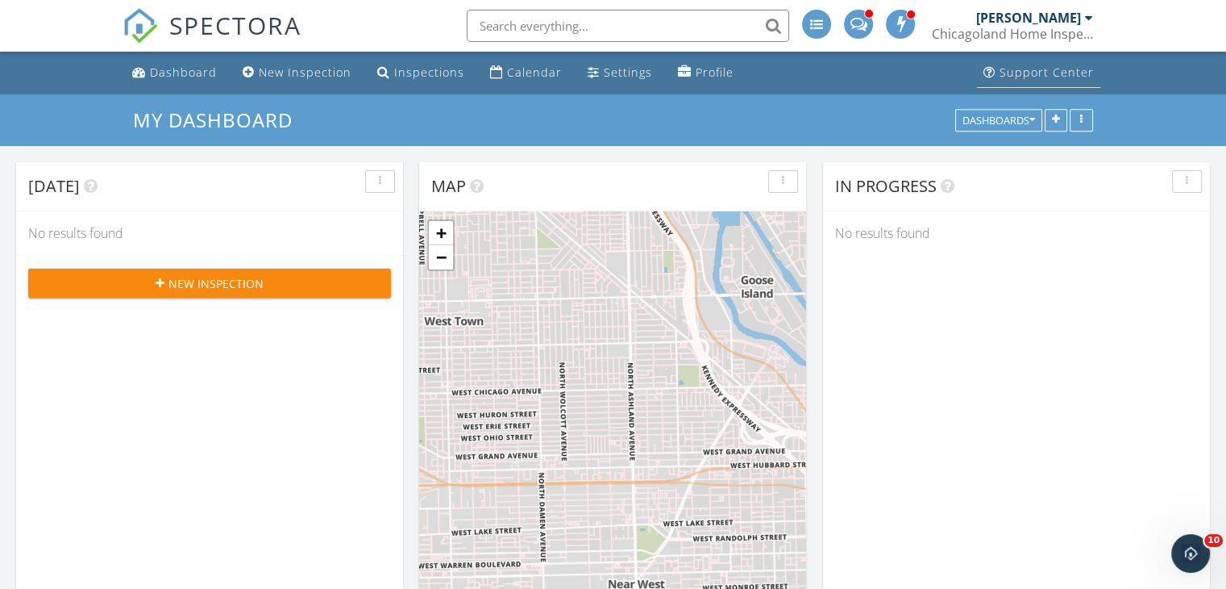
click at [1053, 73] on div "Support Center" at bounding box center [1047, 71] width 94 height 15
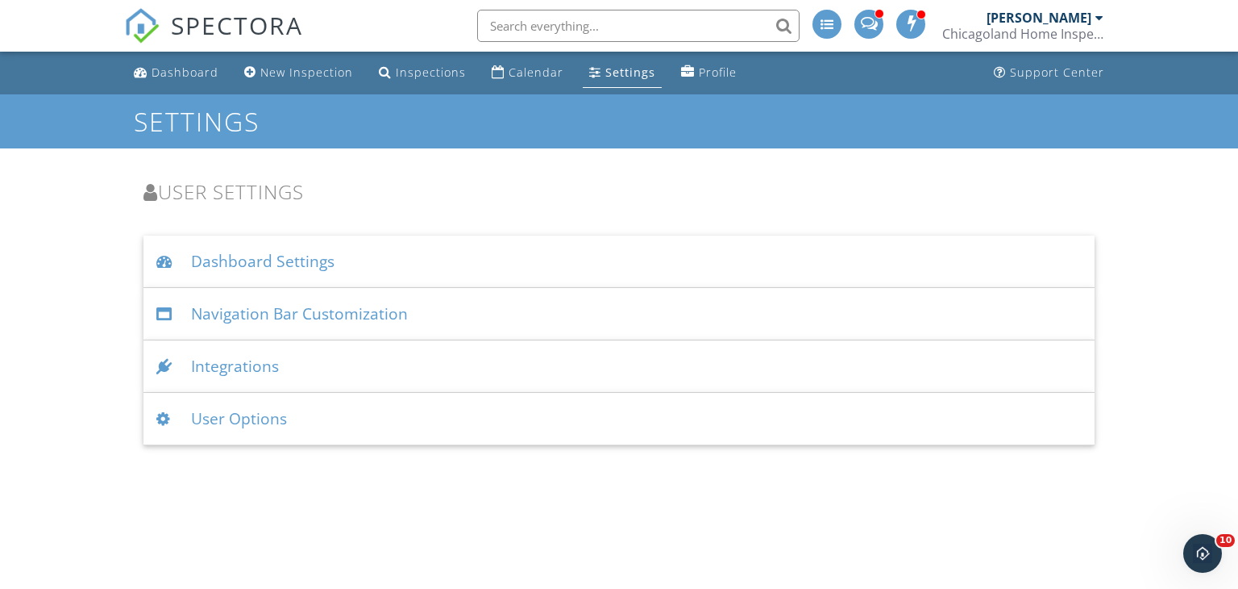
click at [324, 268] on div "Dashboard Settings" at bounding box center [619, 261] width 952 height 52
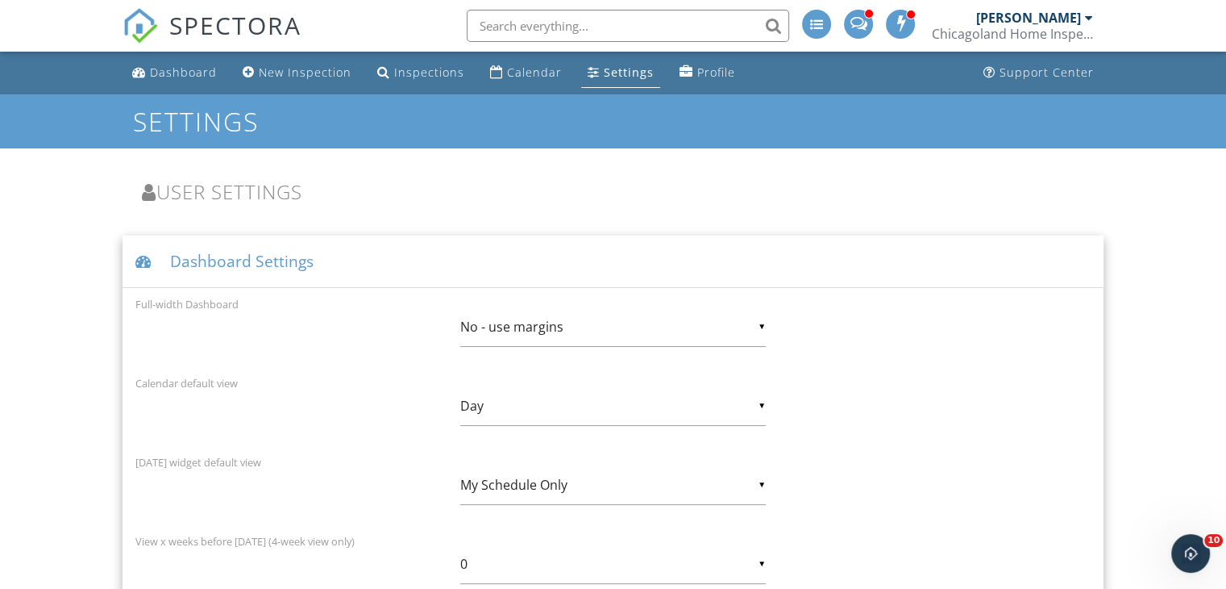
scroll to position [161, 0]
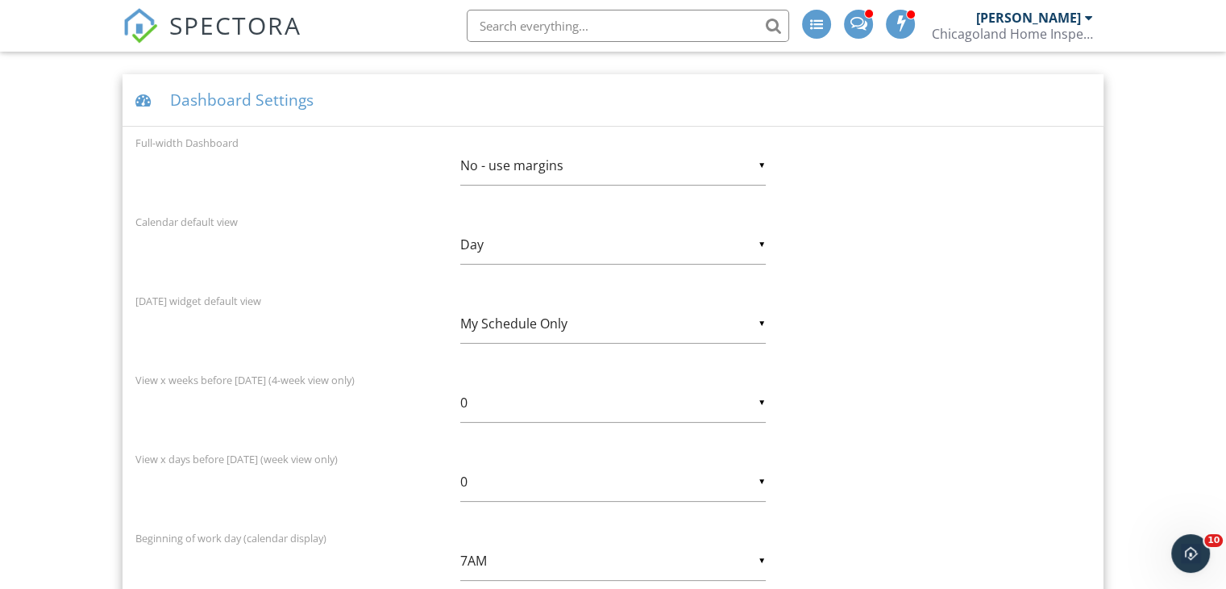
click at [759, 164] on div "▼ No - use margins No - use margins Yes - full-width No - use margins Yes - ful…" at bounding box center [613, 166] width 306 height 40
click at [895, 184] on div "Full-width Dashboard ▼ No - use margins No - use margins Yes - full-width No - …" at bounding box center [613, 169] width 975 height 73
click at [759, 162] on div "▼ No - use margins No - use margins Yes - full-width No - use margins Yes - ful…" at bounding box center [613, 166] width 306 height 40
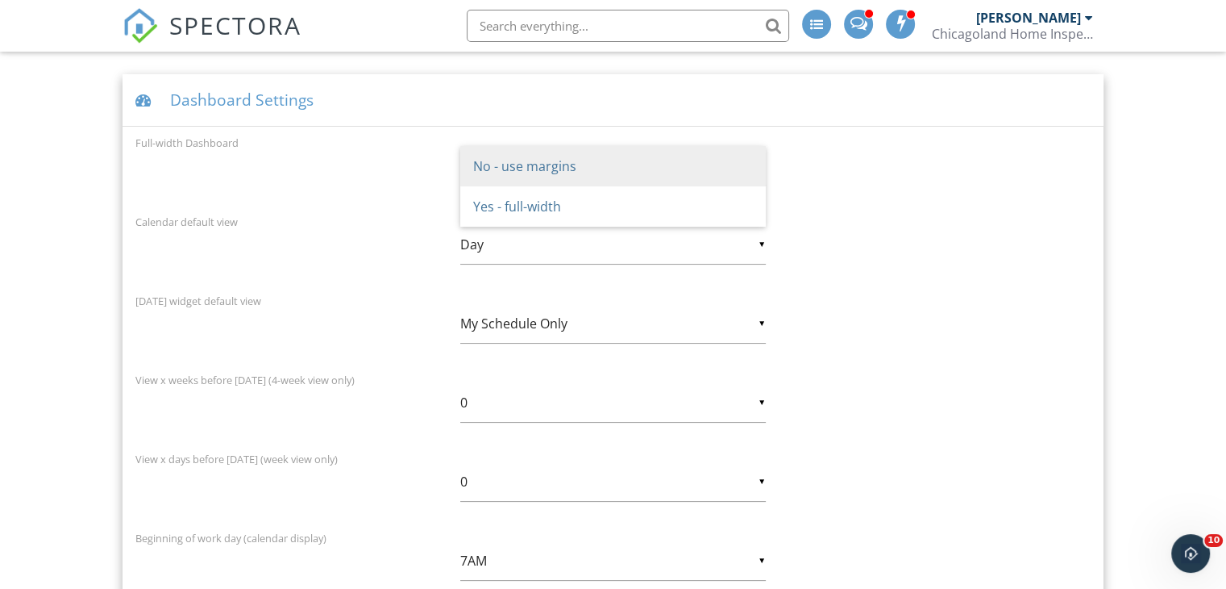
click at [846, 177] on div "Full-width Dashboard ▼ No - use margins No - use margins Yes - full-width No - …" at bounding box center [613, 169] width 975 height 73
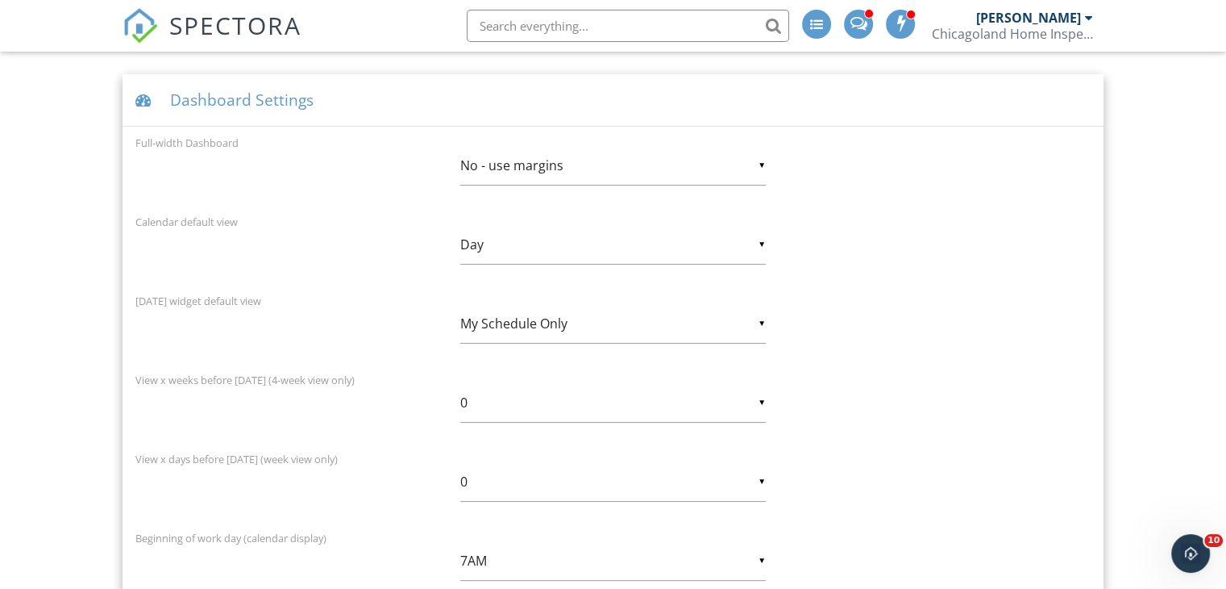
click at [761, 161] on div "▼ No - use margins No - use margins Yes - full-width No - use margins Yes - ful…" at bounding box center [613, 166] width 306 height 40
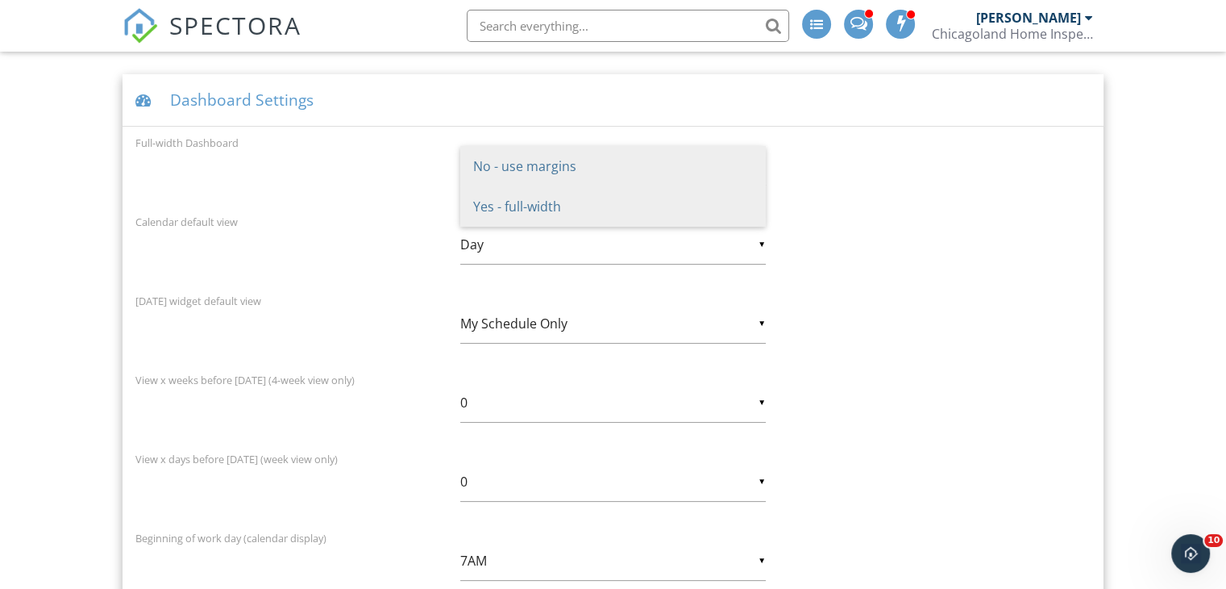
click at [735, 209] on span "Yes - full-width" at bounding box center [613, 206] width 306 height 40
type input "Yes - full-width"
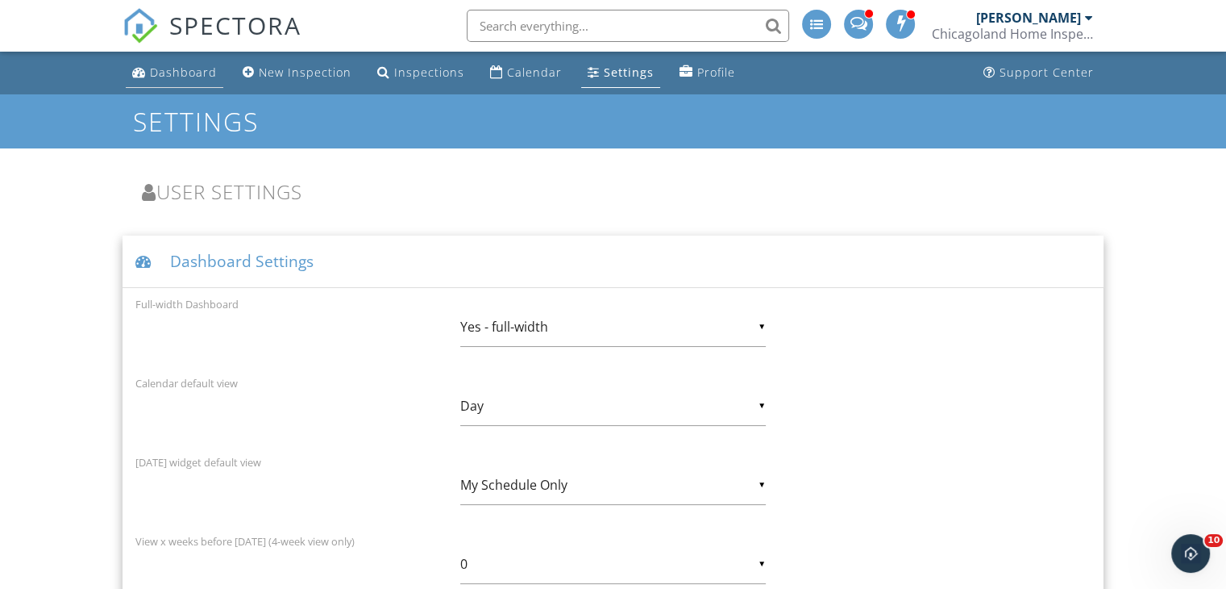
click at [186, 75] on div "Dashboard" at bounding box center [183, 71] width 67 height 15
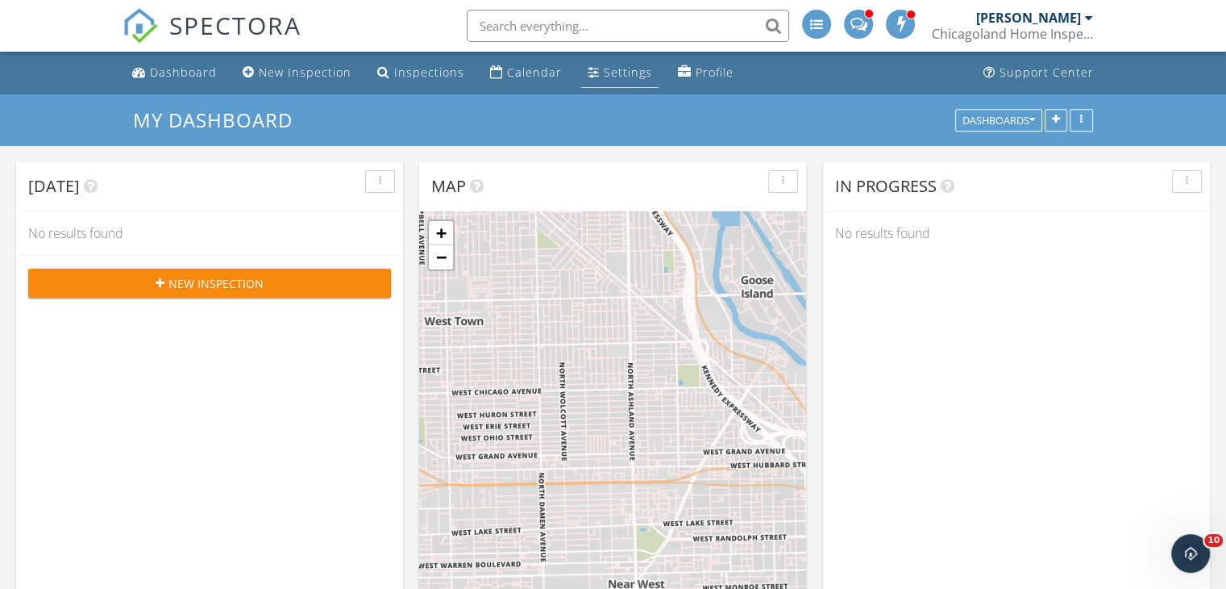
click at [619, 74] on div "Settings" at bounding box center [628, 71] width 48 height 15
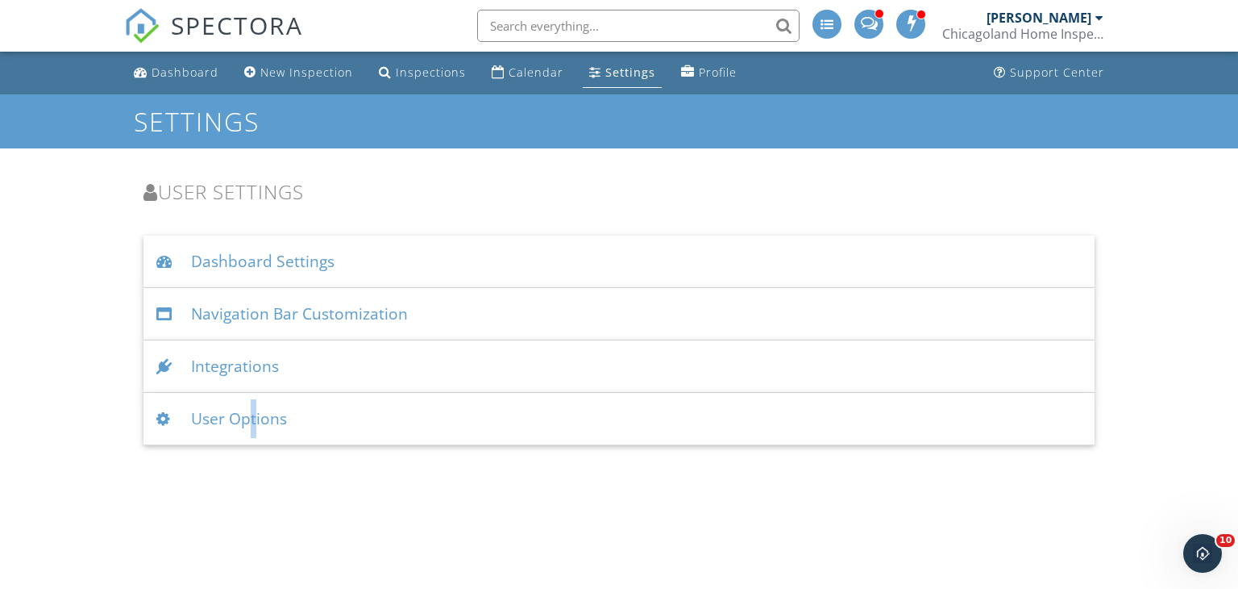
click at [249, 414] on div "User Options" at bounding box center [619, 419] width 952 height 52
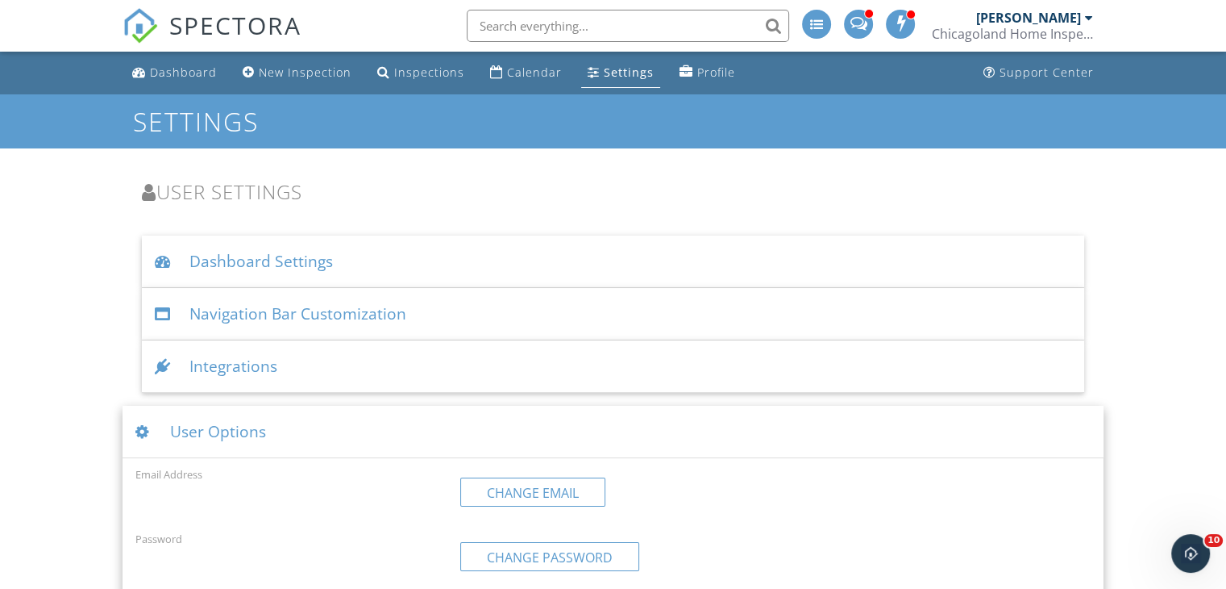
click at [391, 396] on ul "Dashboard Settings Full-width Dashboard ▼ Yes - full-width No - use margins Yes…" at bounding box center [613, 559] width 981 height 648
click at [377, 320] on div "Navigation Bar Customization" at bounding box center [613, 314] width 942 height 52
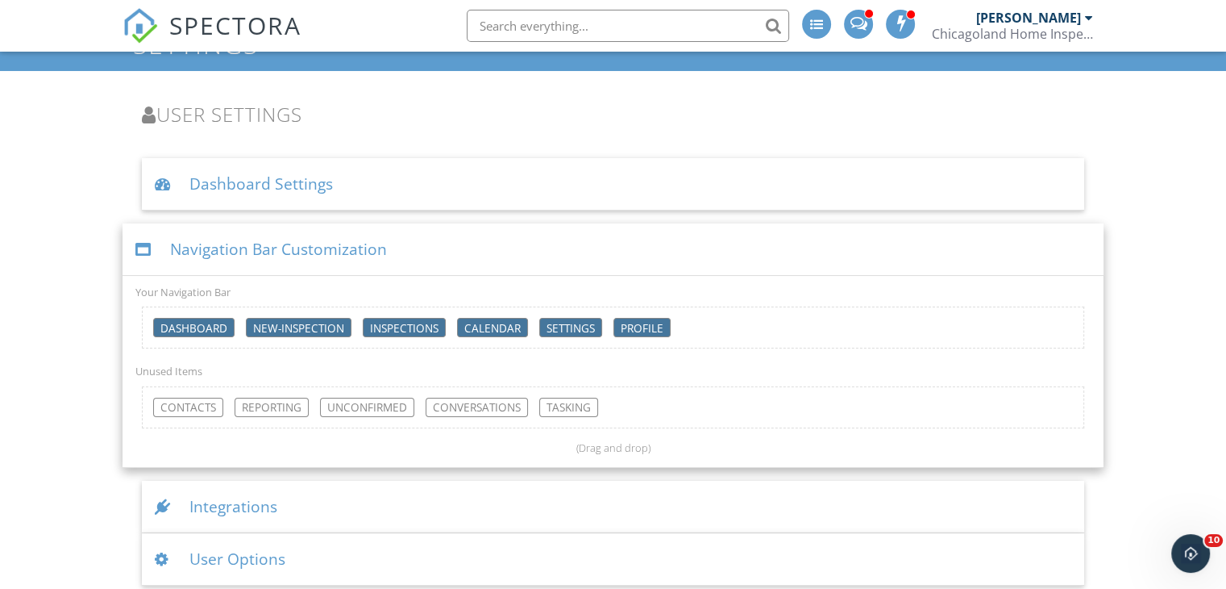
scroll to position [85, 0]
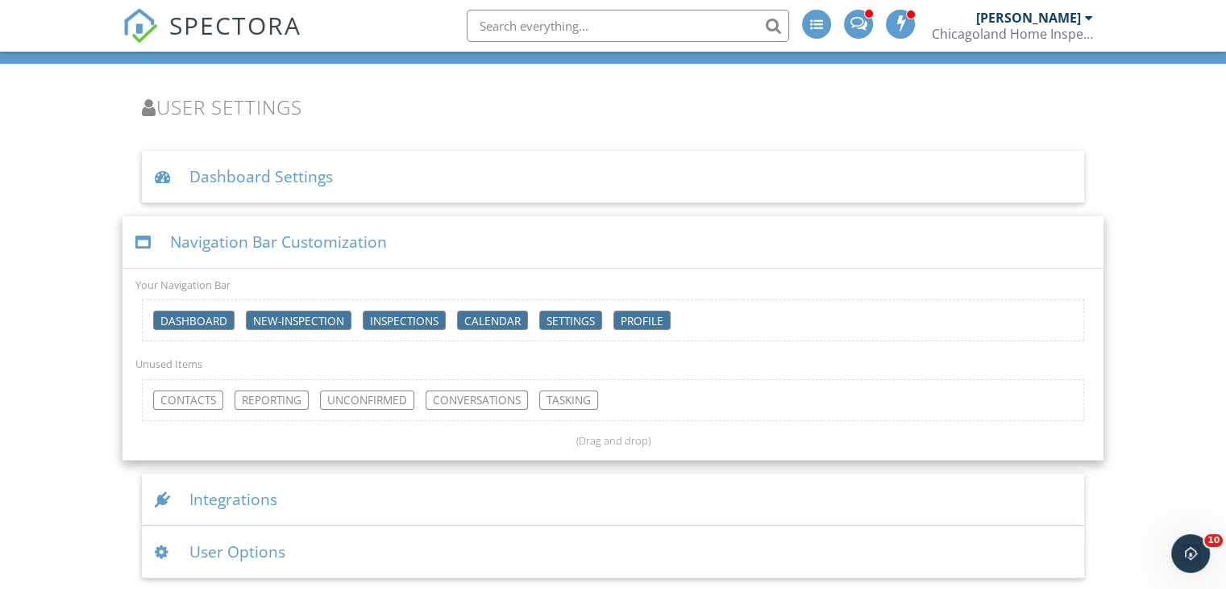
click at [679, 510] on div "Integrations" at bounding box center [613, 499] width 942 height 52
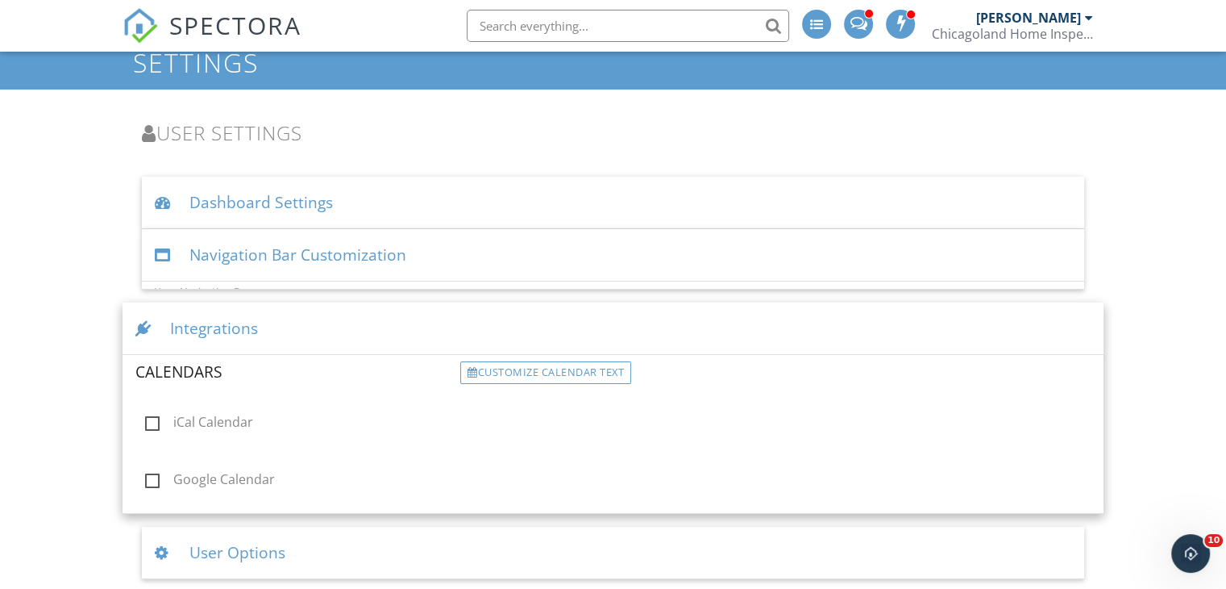
scroll to position [60, 0]
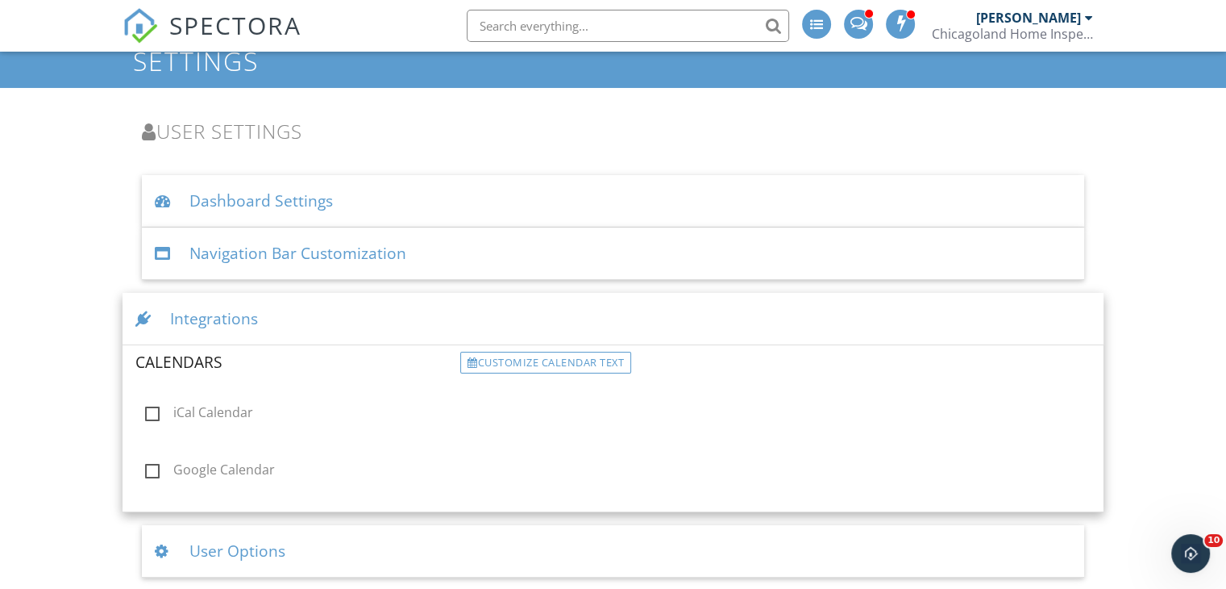
click at [680, 578] on html "SPECTORA [PERSON_NAME] Chicagoland Home Inspectors, Inc. Role: Inspector Change…" at bounding box center [613, 265] width 1226 height 651
click at [668, 556] on div "User Options" at bounding box center [613, 551] width 942 height 52
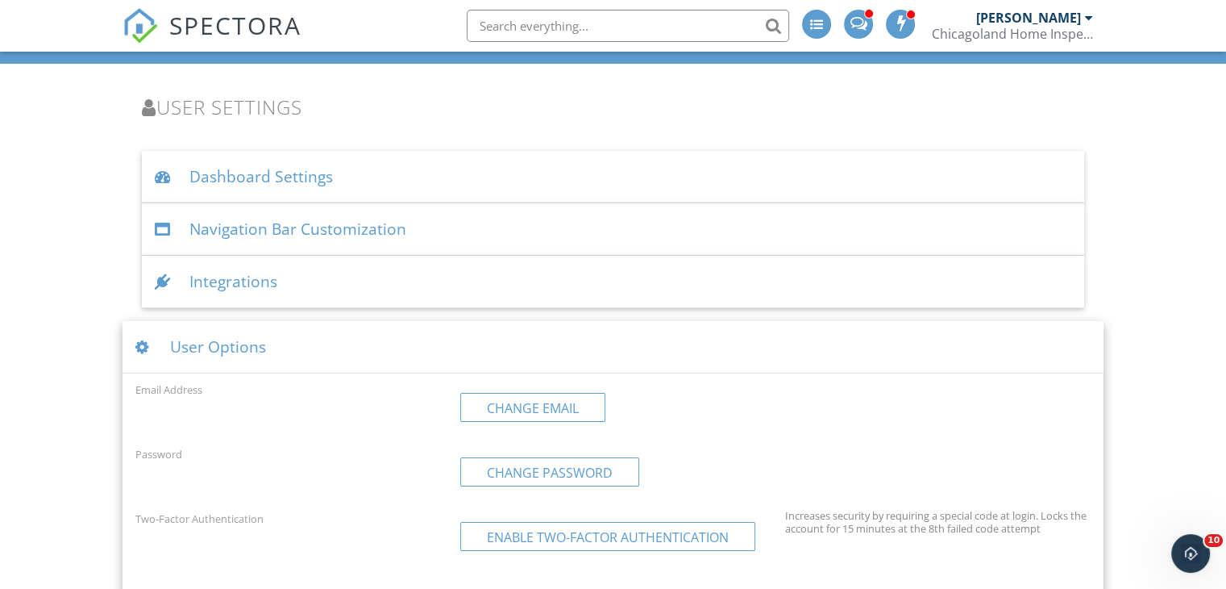
click at [74, 169] on div "Dashboard New Inspection Inspections Calendar Settings Profile Support Center S…" at bounding box center [613, 383] width 1226 height 832
